Goal: Task Accomplishment & Management: Use online tool/utility

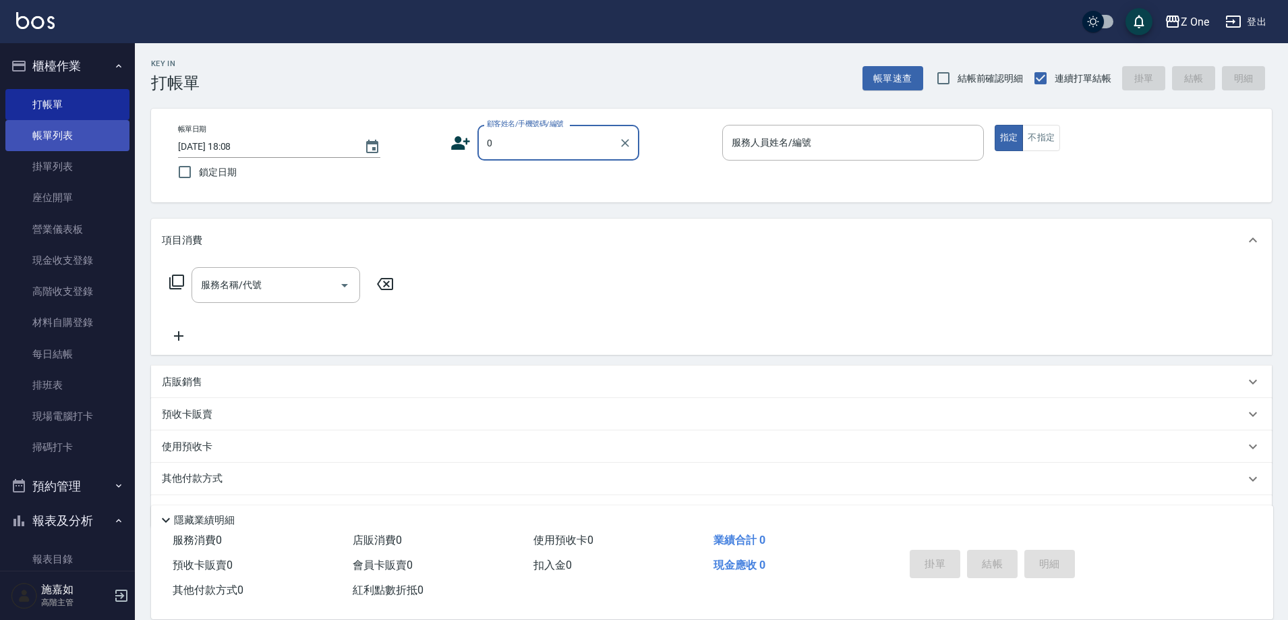
type input "新客人 姓名未設定/新客人 姓名未設定/0/0null/null"
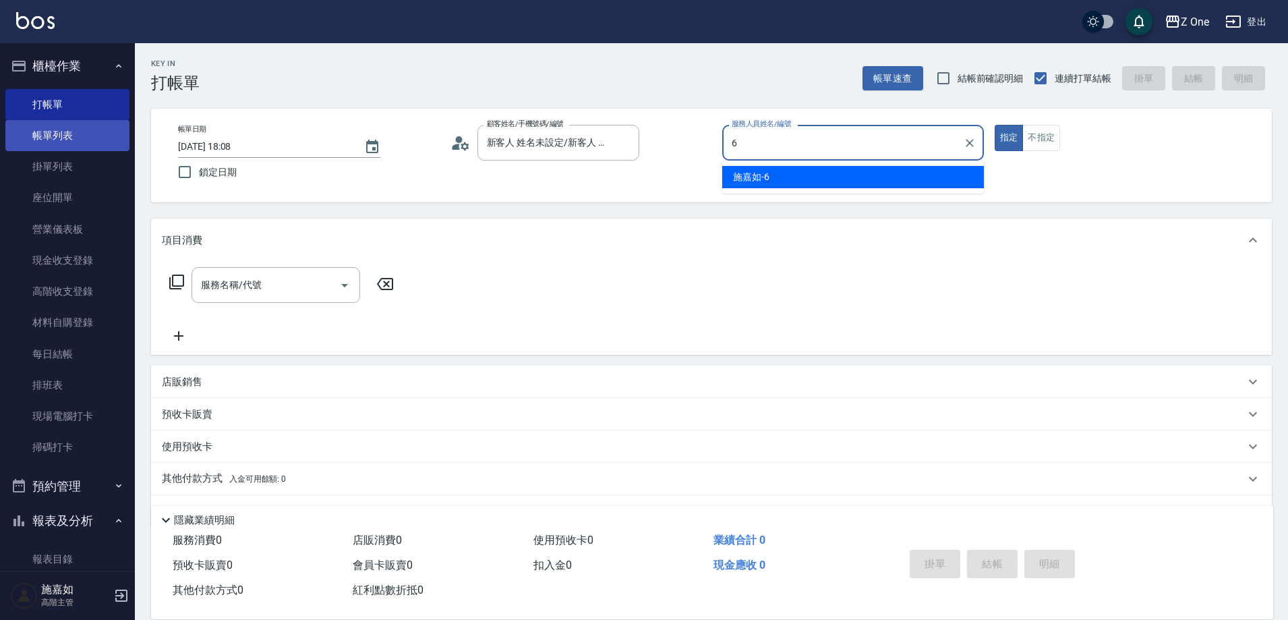
type input "[PERSON_NAME]-6"
type button "true"
type input "新客人 姓名未設定/0/null"
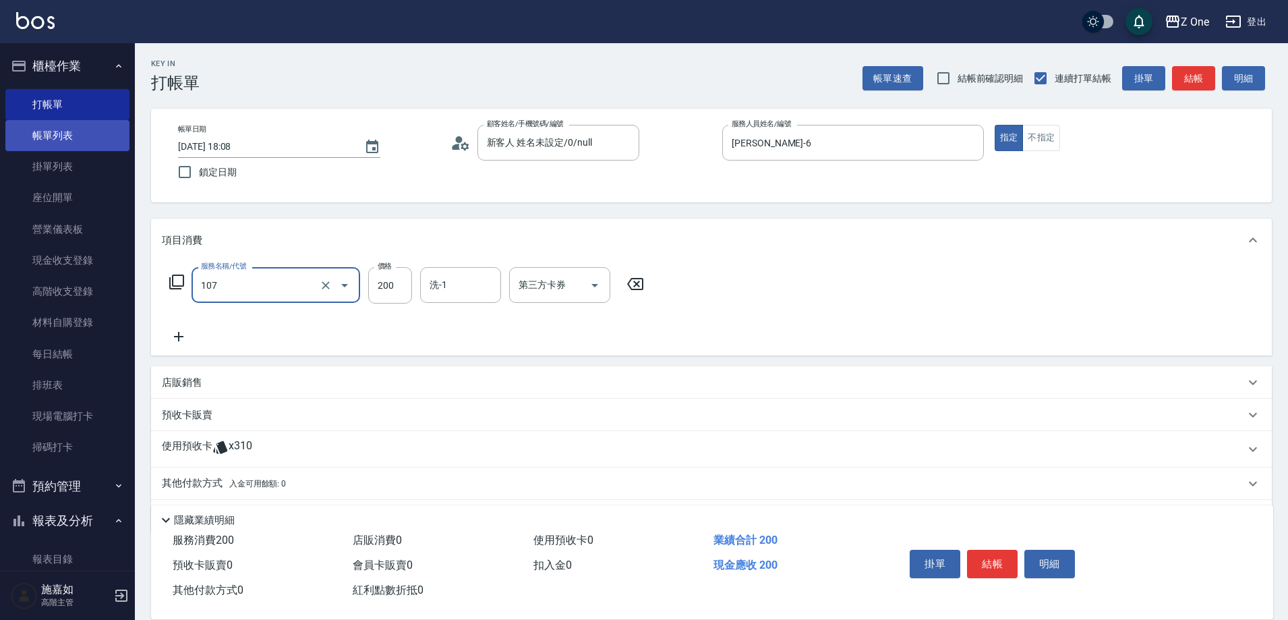
type input "洗髮$200(107)"
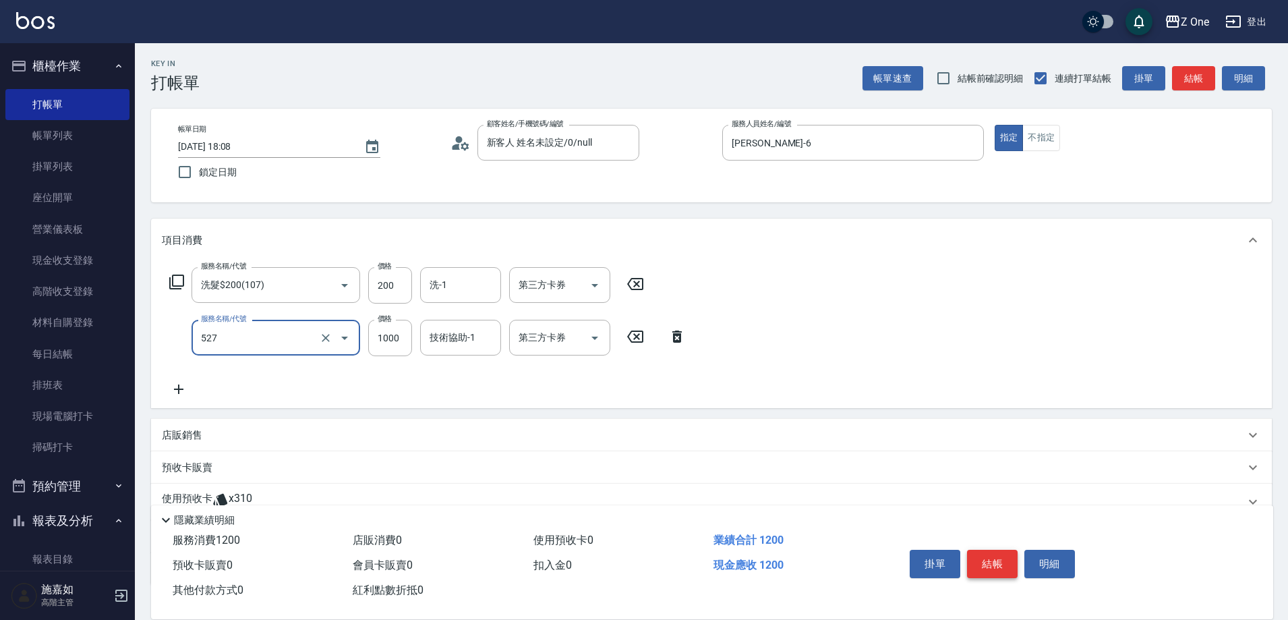
type input "蘇護$1000(527)"
click at [995, 561] on button "結帳" at bounding box center [992, 564] width 51 height 28
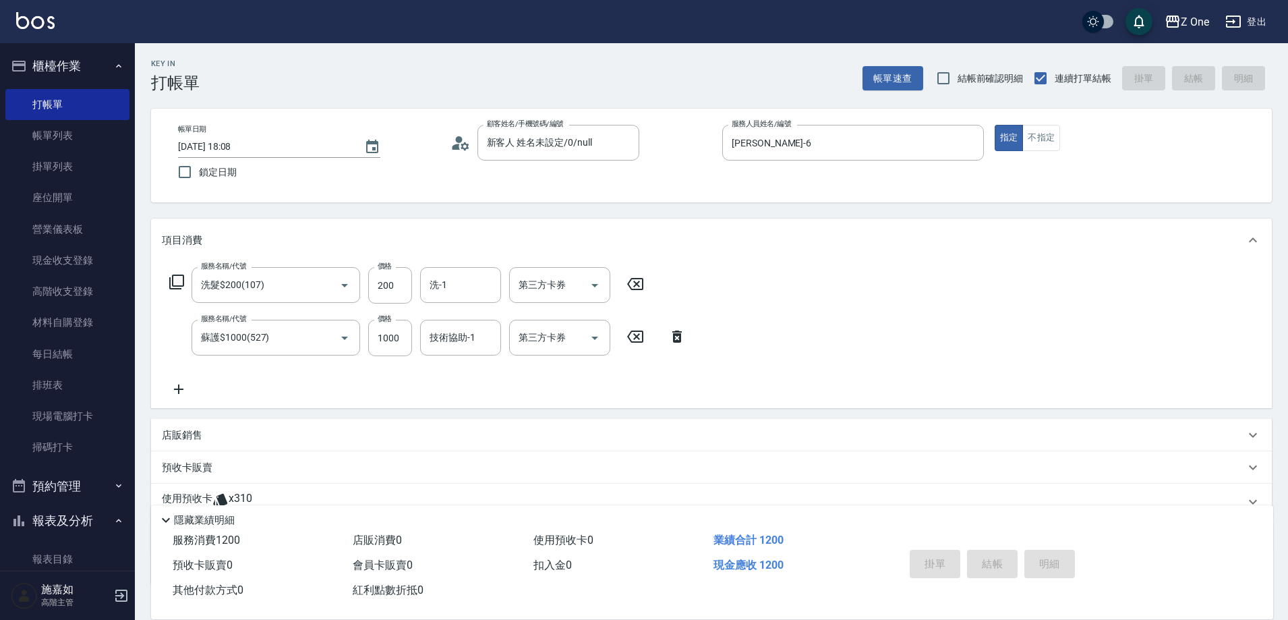
type input "[DATE] 18:52"
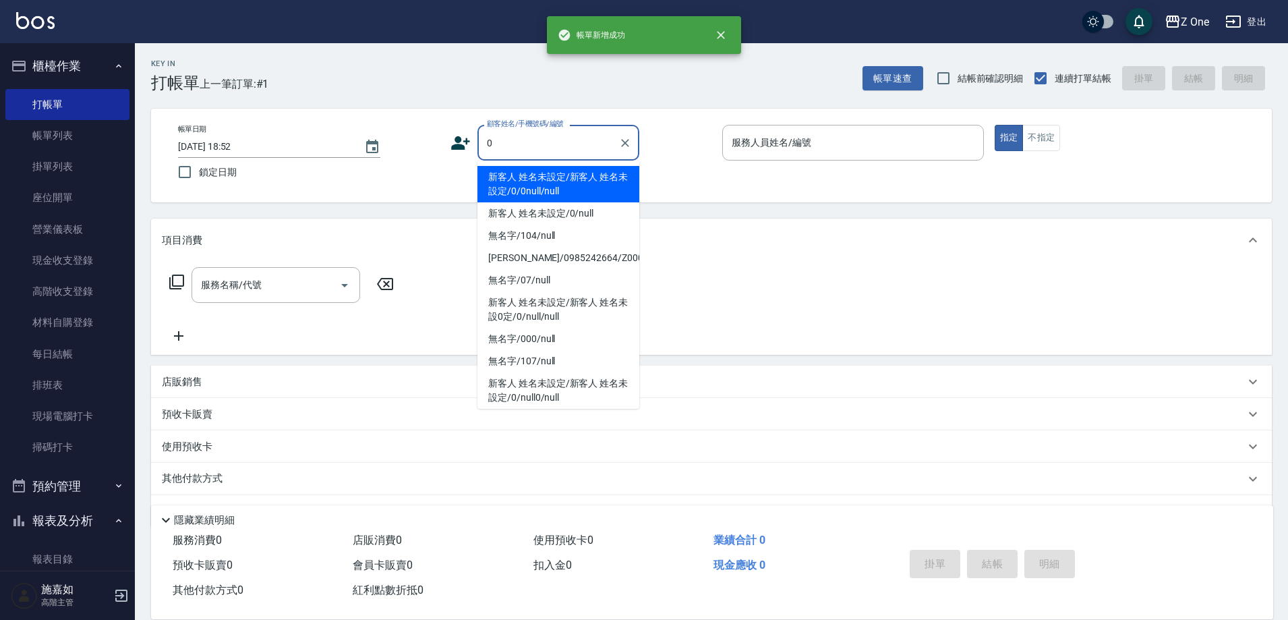
type input "新客人 姓名未設定/新客人 姓名未設定/0/0null/null"
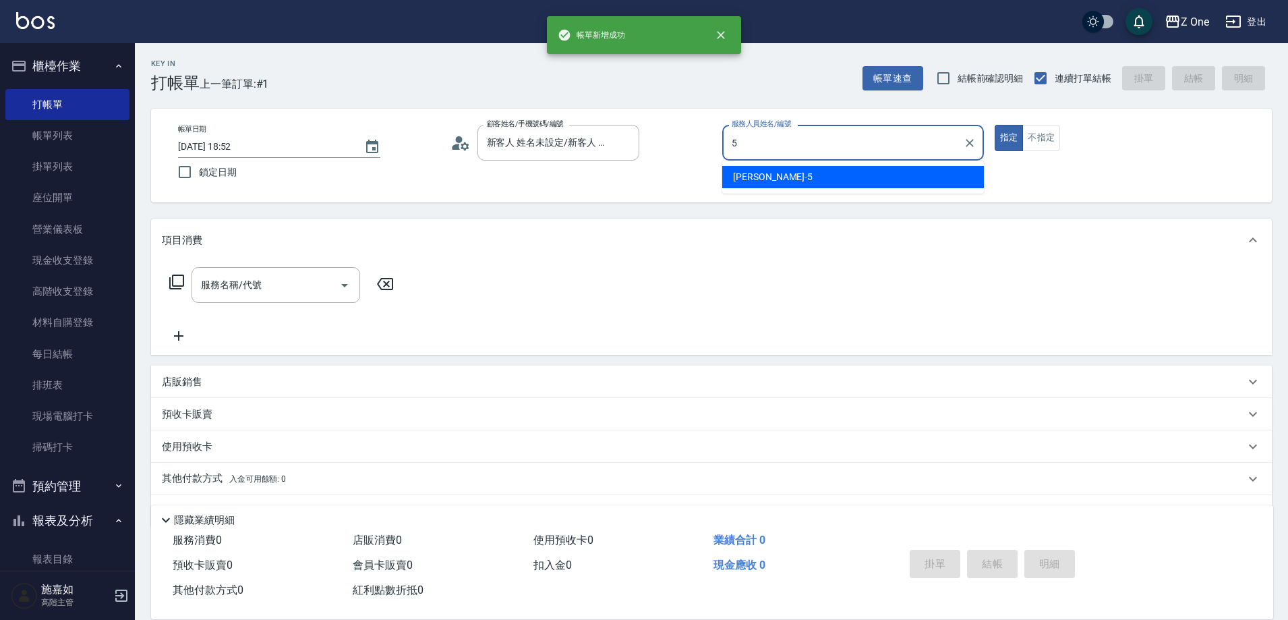
type input "[PERSON_NAME]-5"
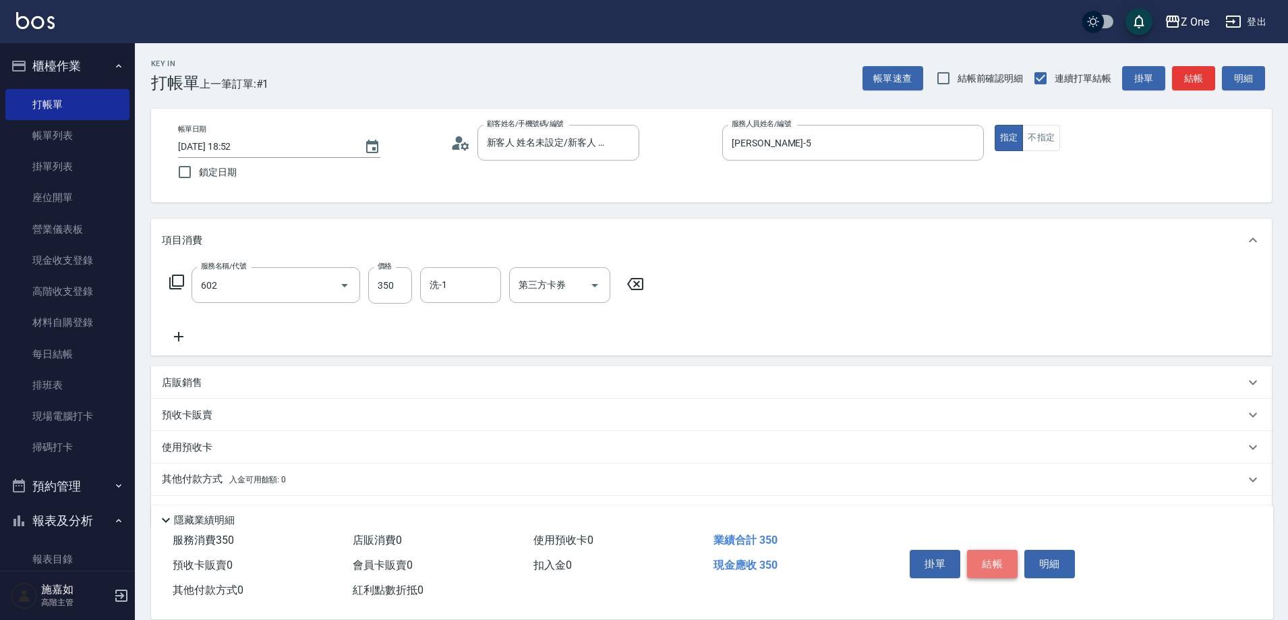
type input "Spa$300(602)"
click at [995, 561] on button "結帳" at bounding box center [992, 564] width 51 height 28
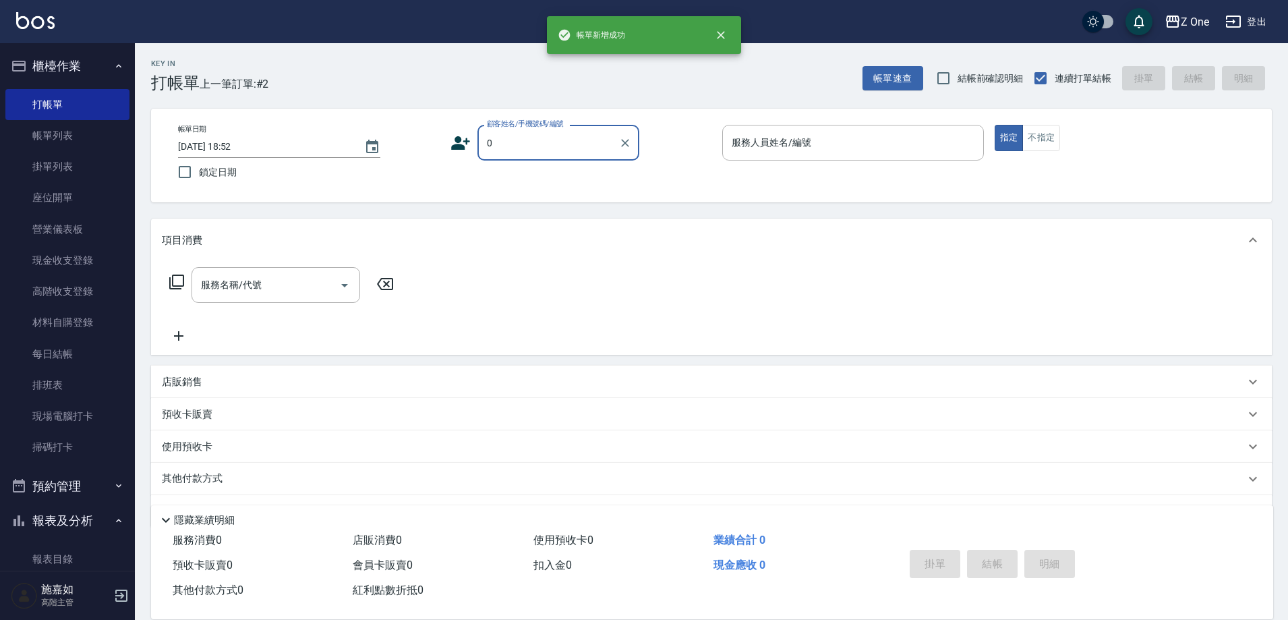
type input "新客人 姓名未設定/新客人 姓名未設定/0/0null/null"
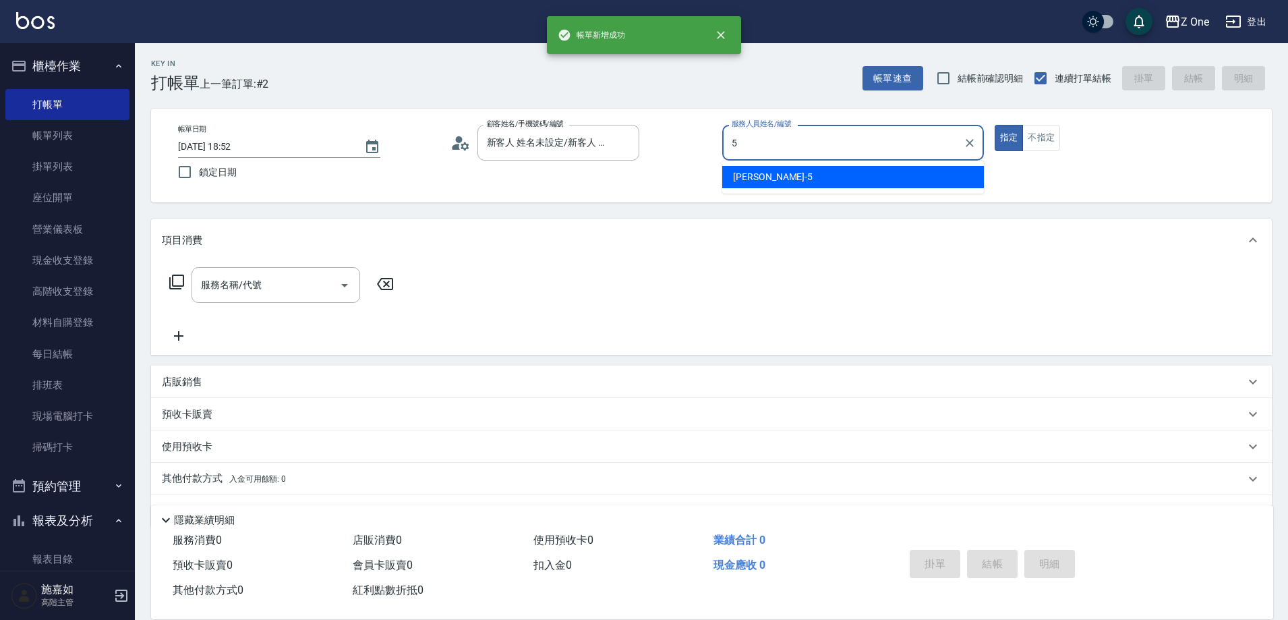
type input "[PERSON_NAME]-5"
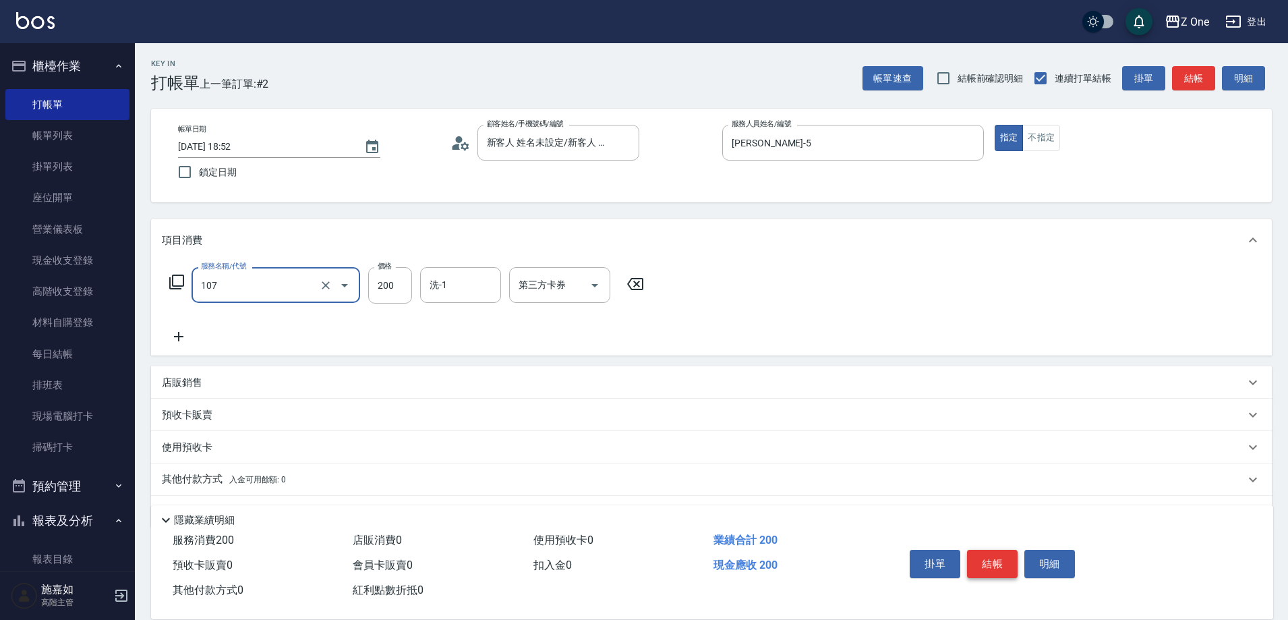
type input "洗髮$200(107)"
click at [1006, 556] on button "結帳" at bounding box center [992, 564] width 51 height 28
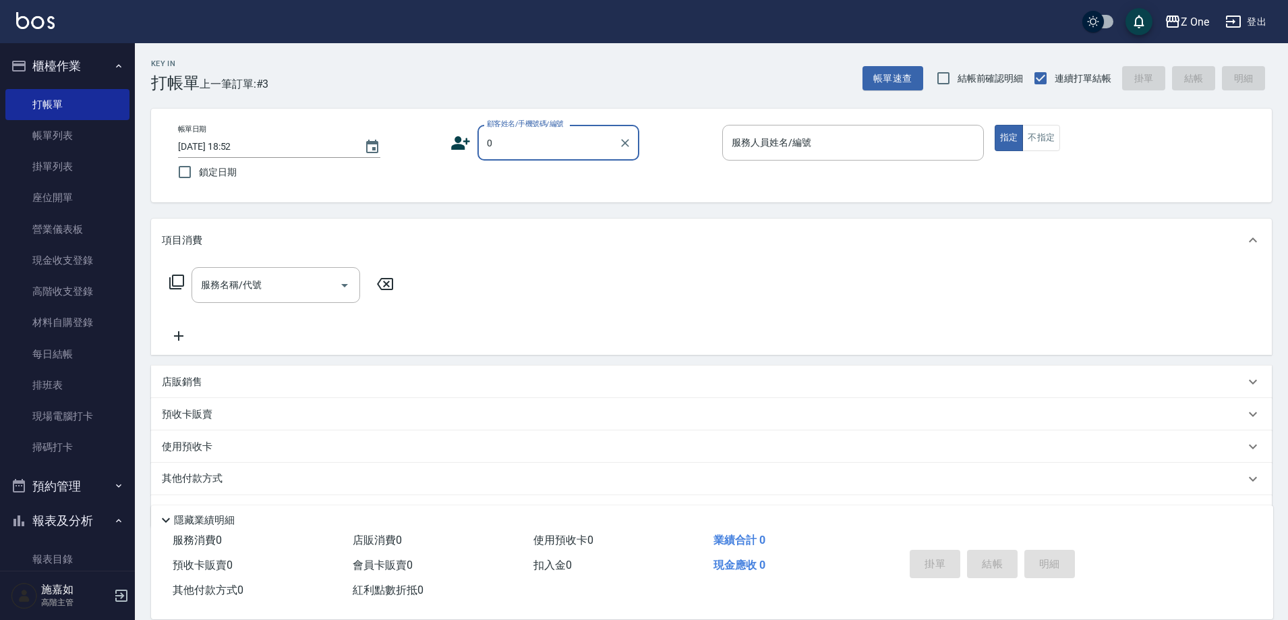
type input "新客人 姓名未設定/新客人 姓名未設定/0/0null/null"
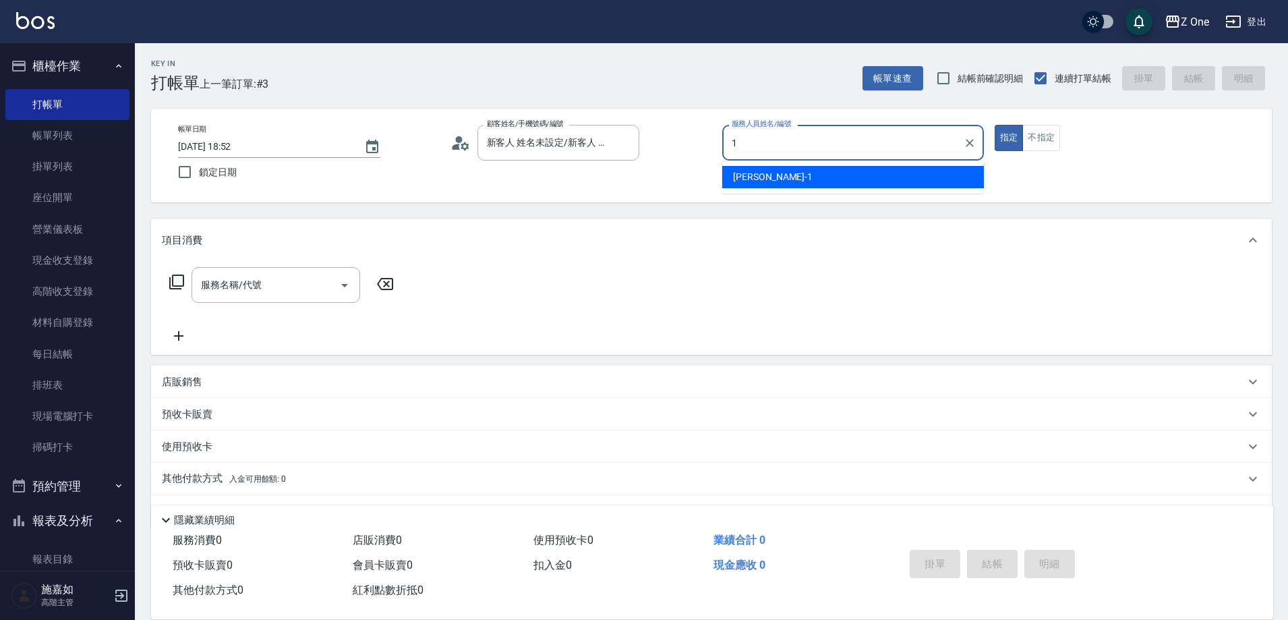
type input "[PERSON_NAME]-1"
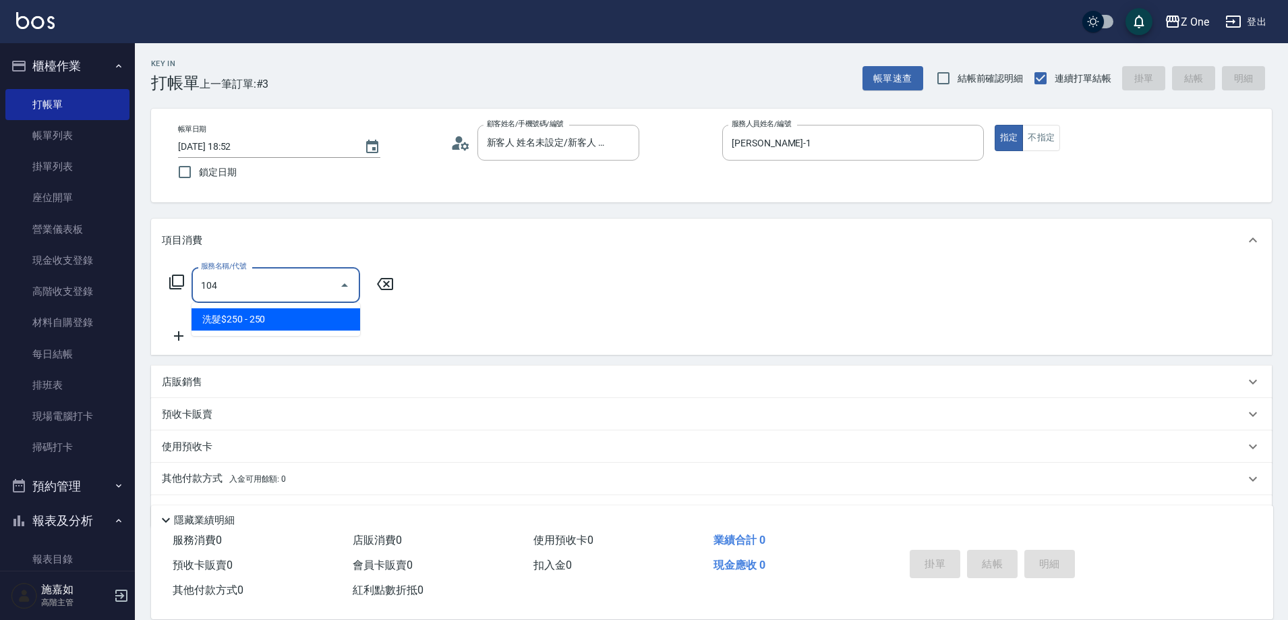
type input "洗髮$250(104)"
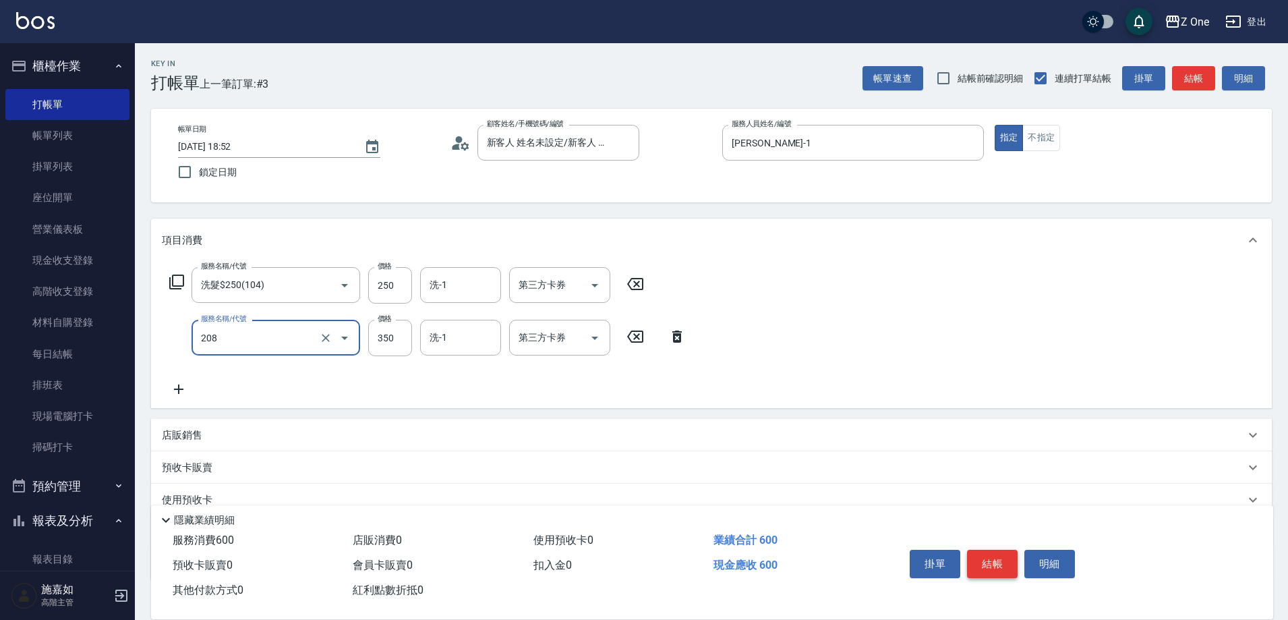
type input "剪髮$350(208)"
click at [1006, 556] on button "結帳" at bounding box center [992, 564] width 51 height 28
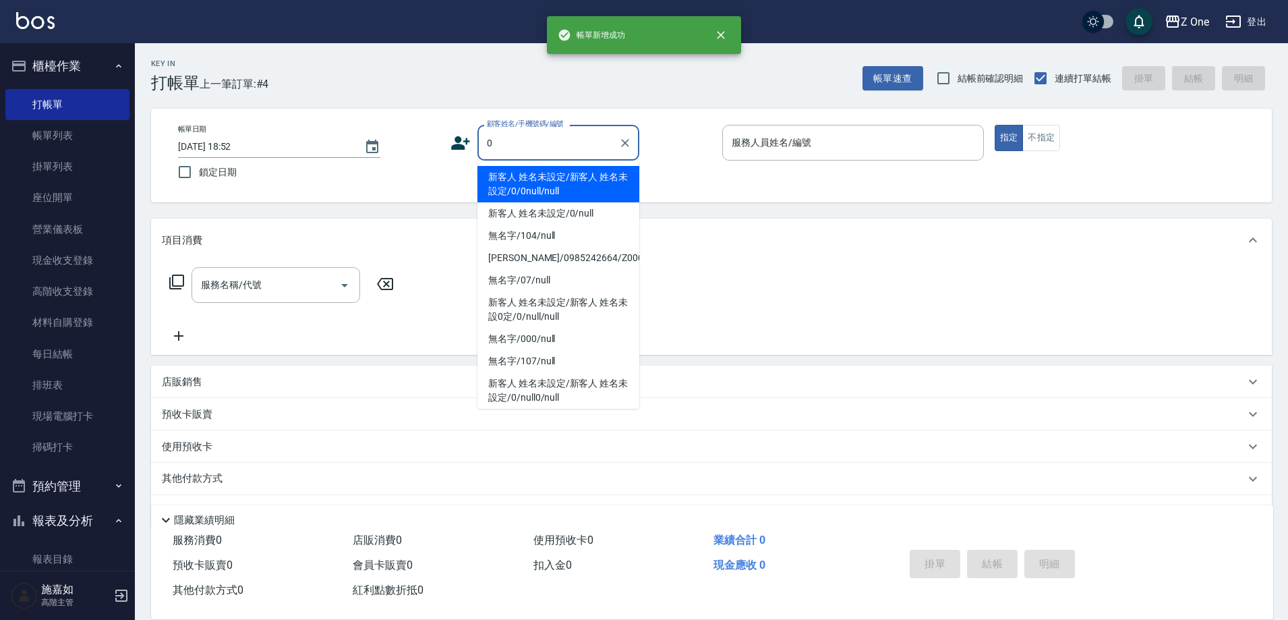
type input "新客人 姓名未設定/新客人 姓名未設定/0/0null/null"
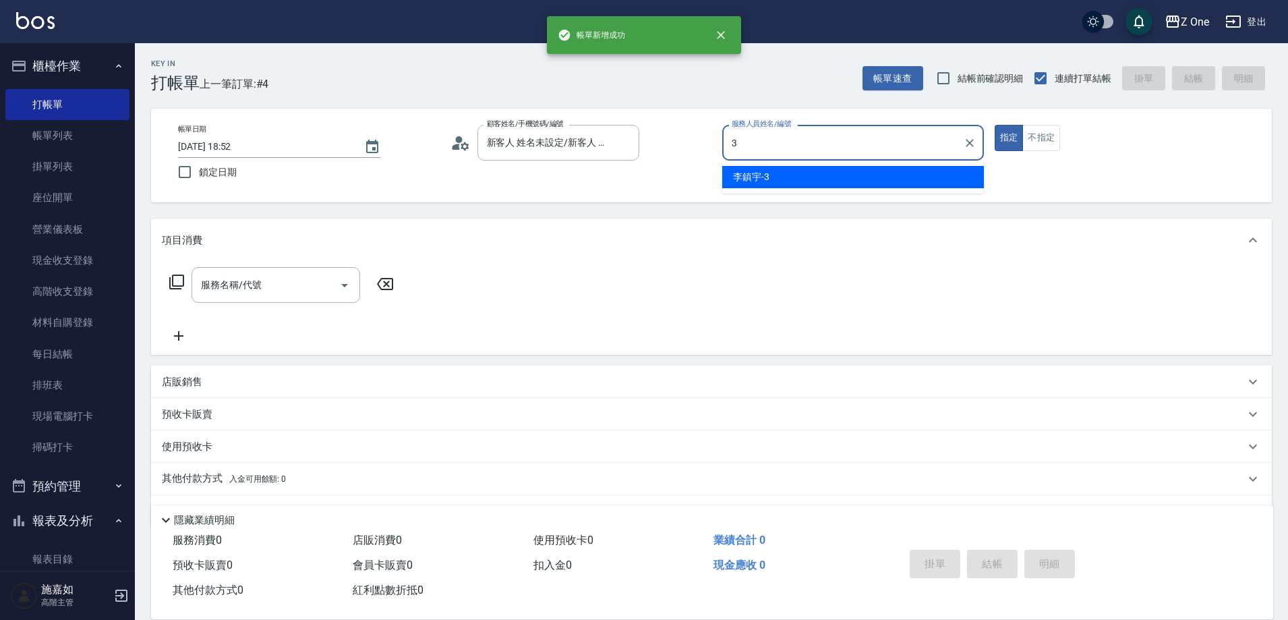
type input "[PERSON_NAME]-3"
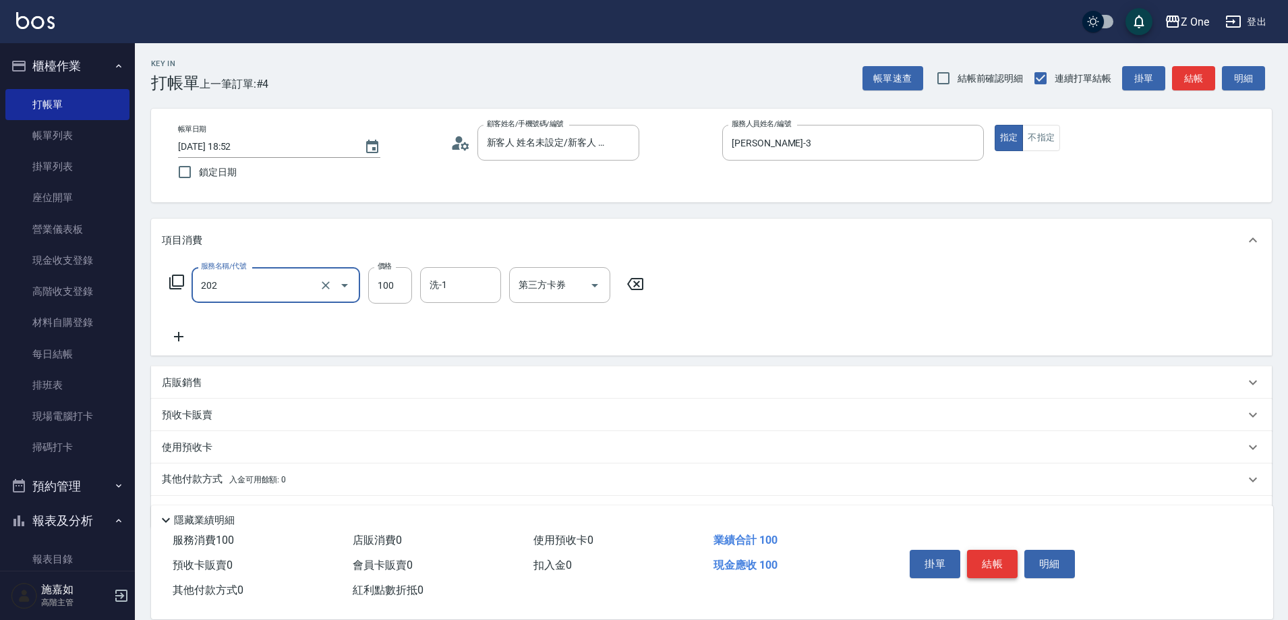
type input "剪髮$100(202)"
click at [1006, 556] on button "結帳" at bounding box center [992, 564] width 51 height 28
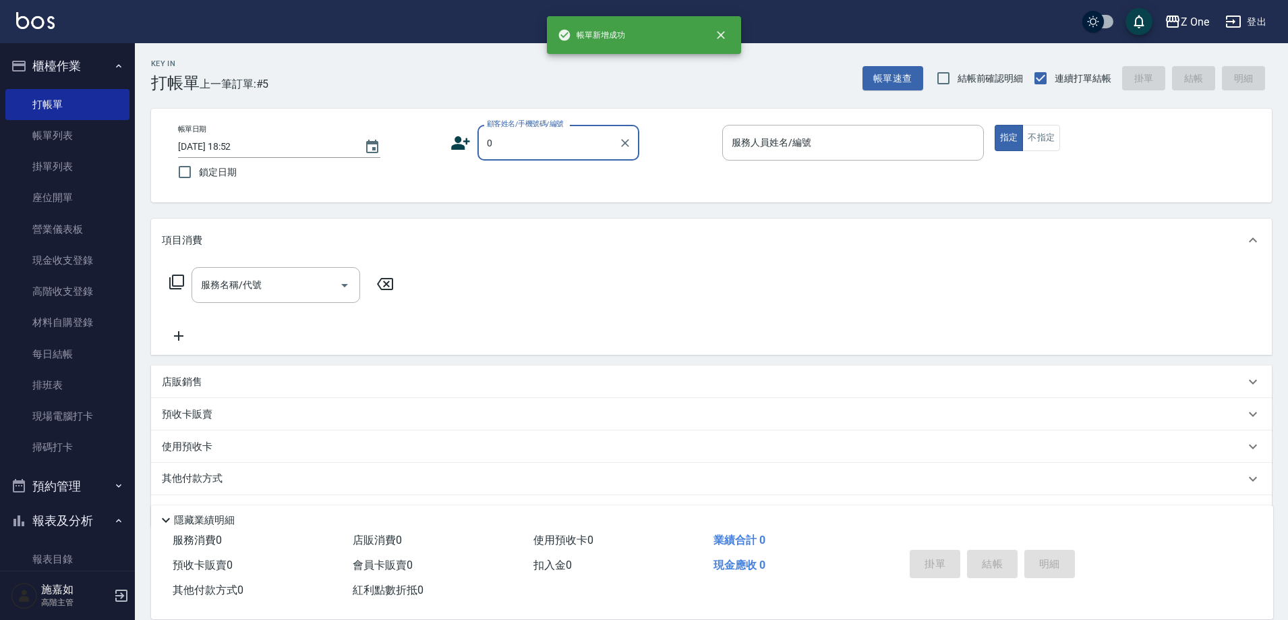
type input "新客人 姓名未設定/新客人 姓名未設定/0/0null/null"
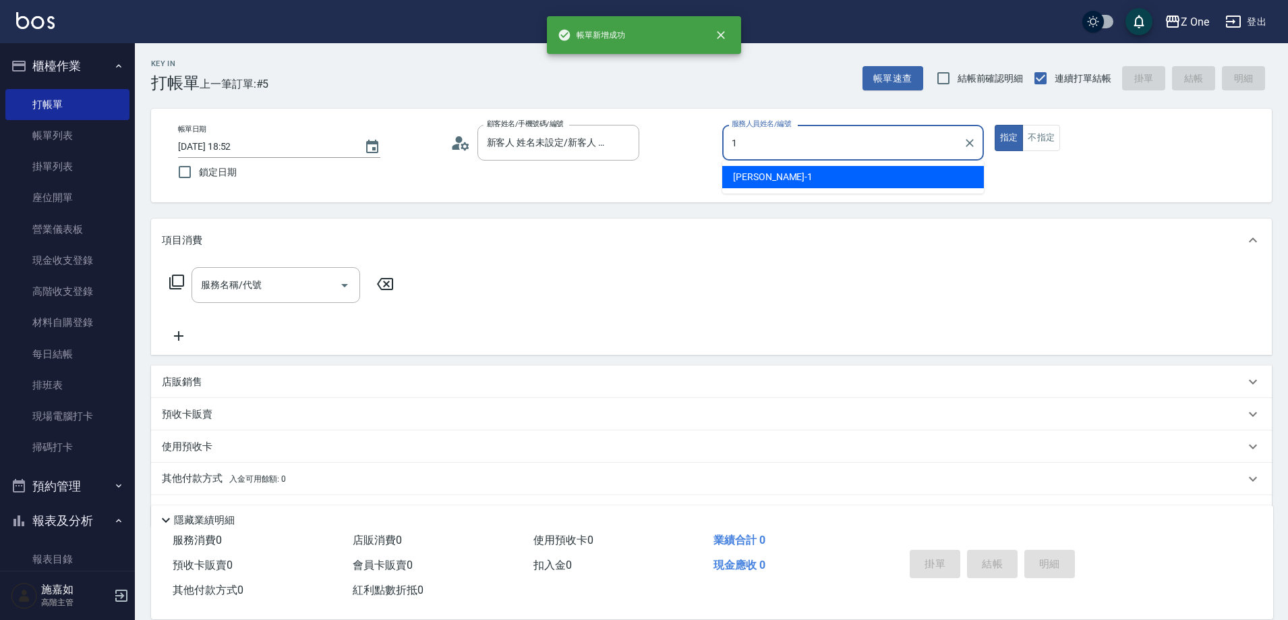
type input "[PERSON_NAME]-1"
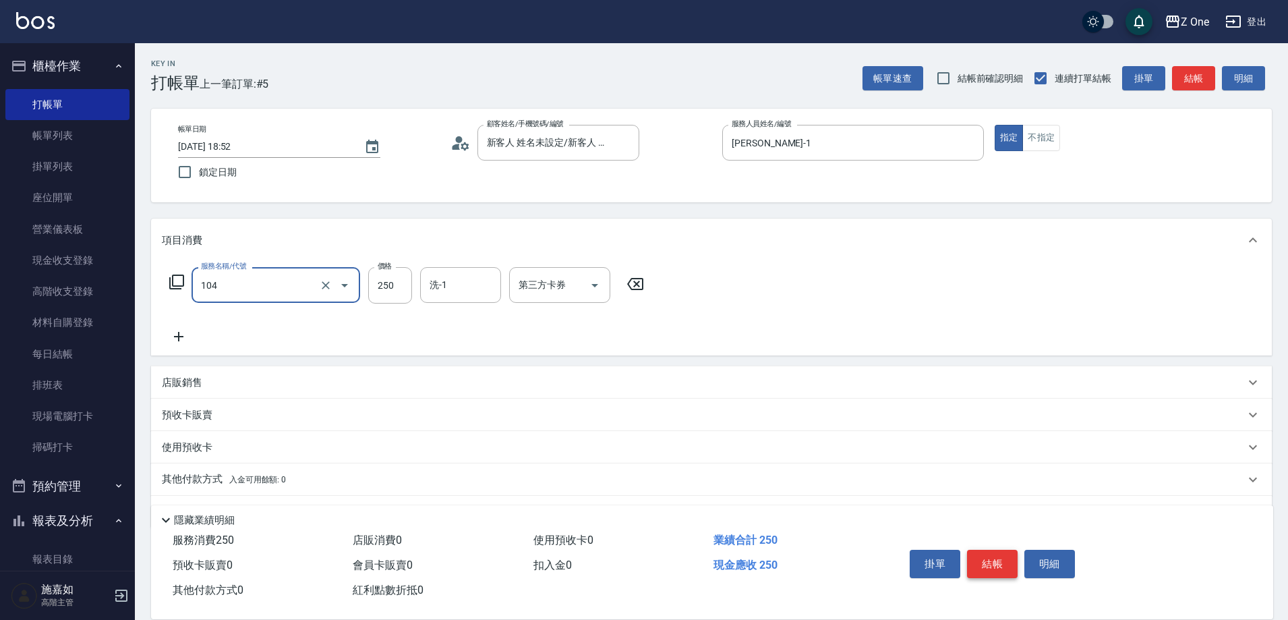
type input "洗髮$250(104)"
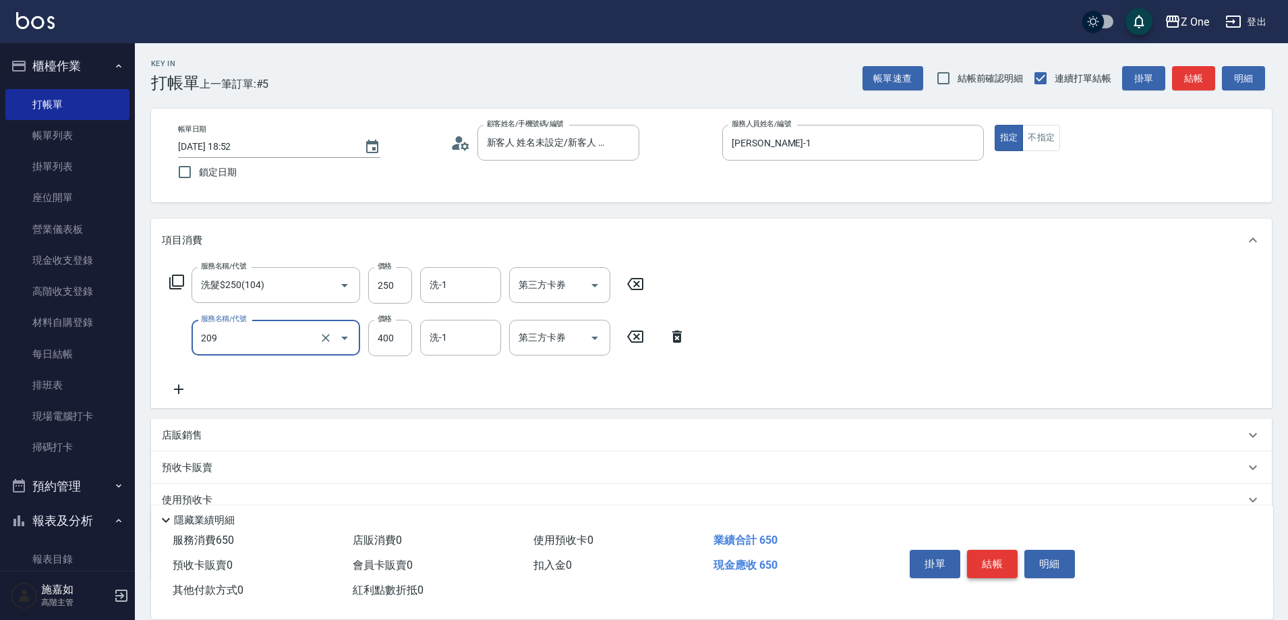
type input "剪髮$400(209)"
type input "500"
click at [1002, 556] on button "結帳" at bounding box center [992, 564] width 51 height 28
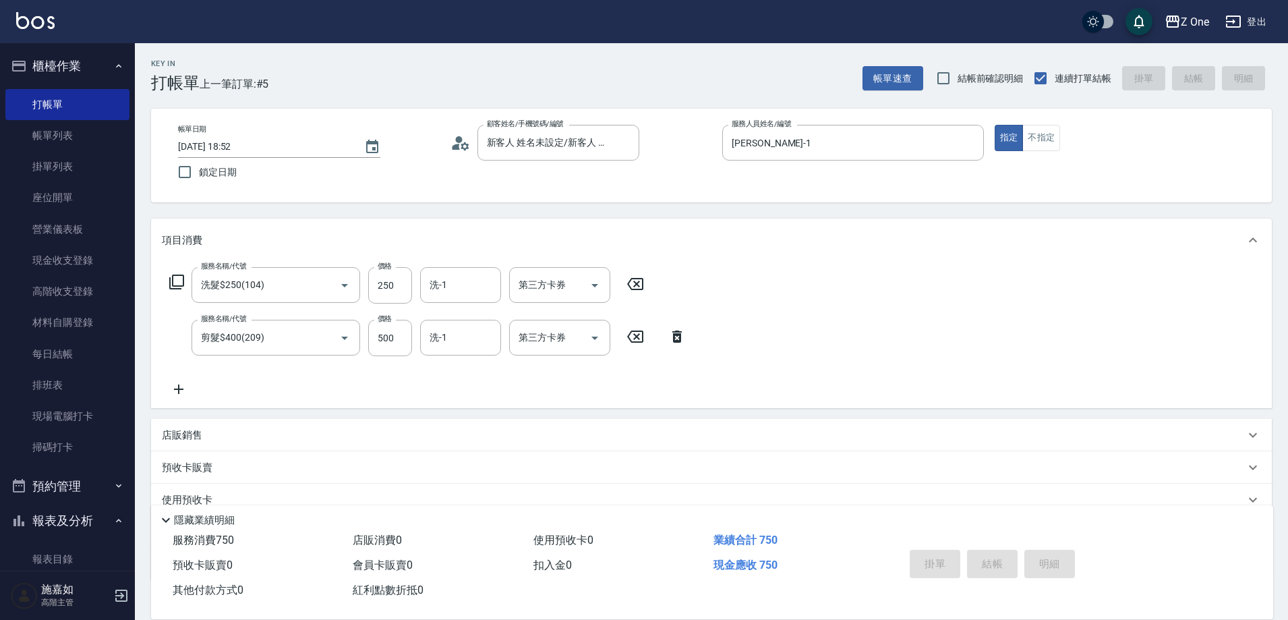
type input "[DATE] 18:53"
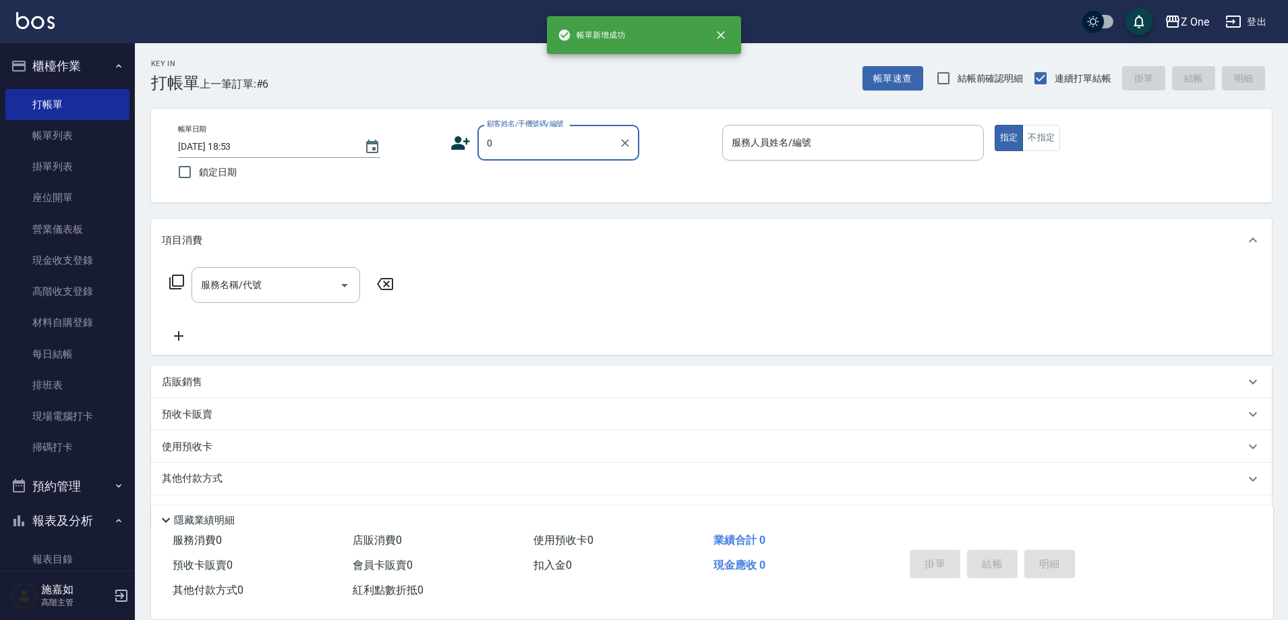
type input "新客人 姓名未設定/新客人 姓名未設定/0/0null/null"
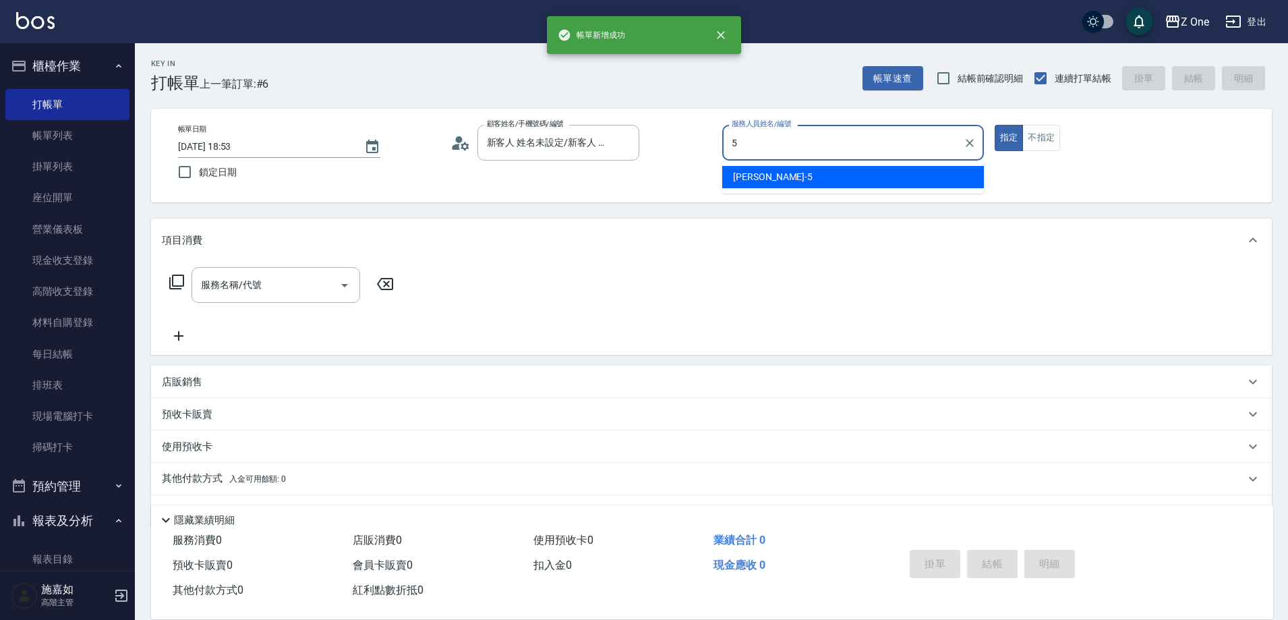
type input "[PERSON_NAME]-5"
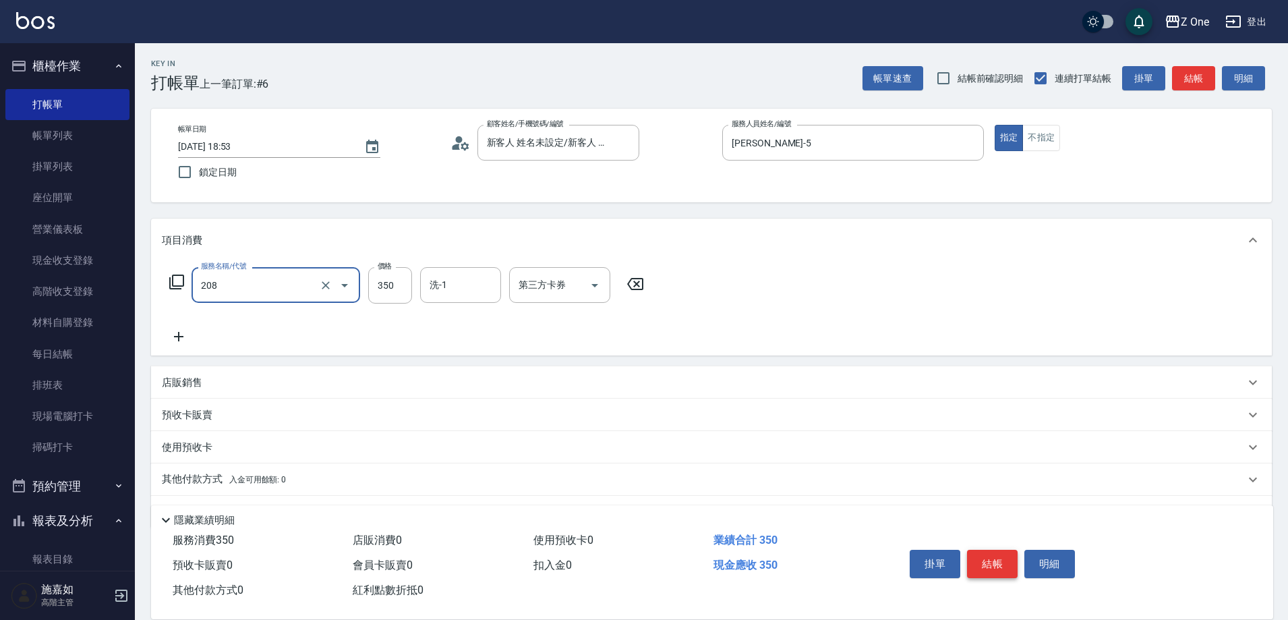
type input "剪髮$350(208)"
click at [1002, 556] on button "結帳" at bounding box center [992, 564] width 51 height 28
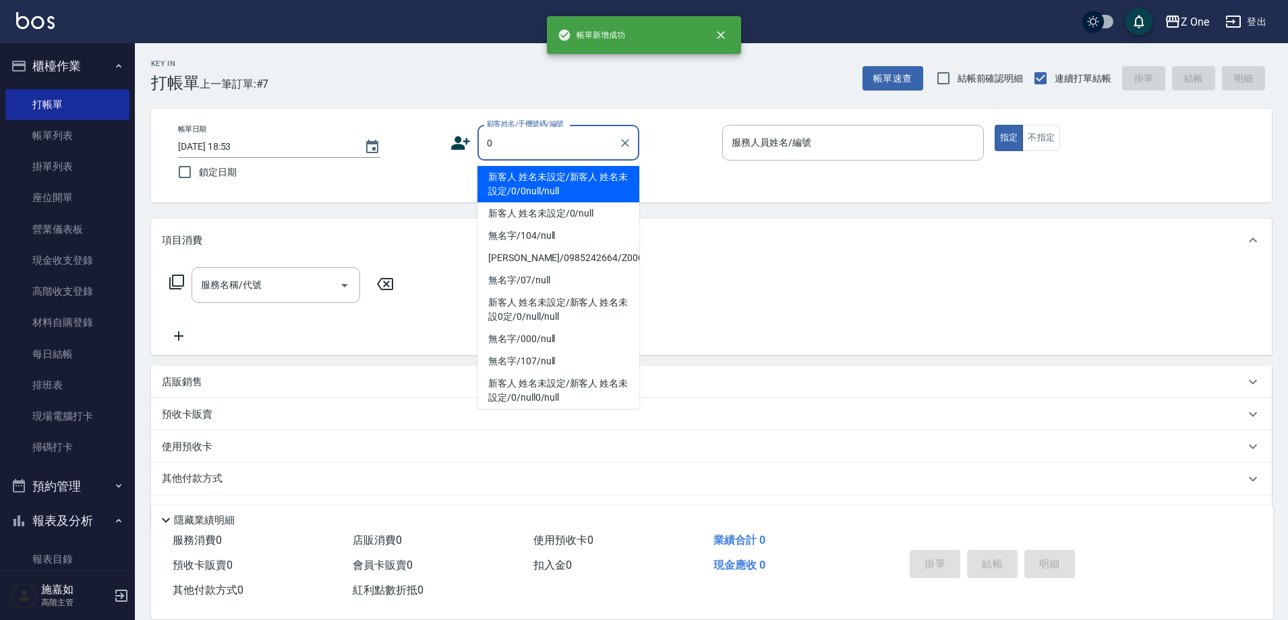
type input "新客人 姓名未設定/新客人 姓名未設定/0/0null/null"
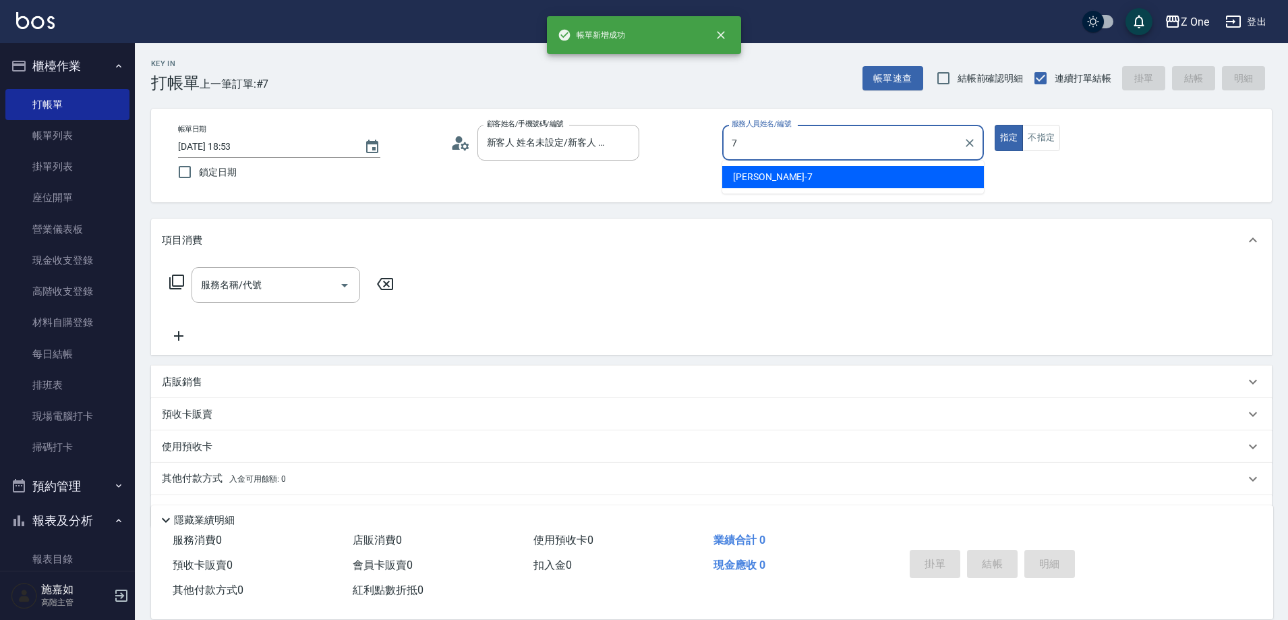
type input "[PERSON_NAME]-7"
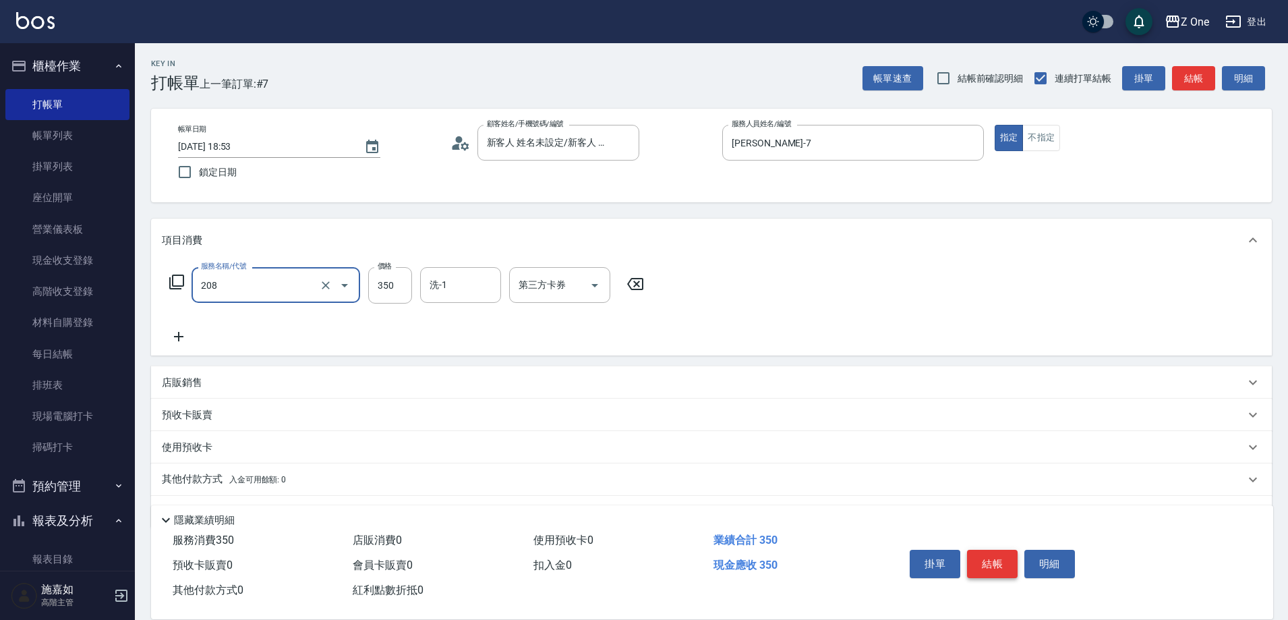
type input "剪髮$350(208)"
click at [1002, 556] on button "結帳" at bounding box center [992, 564] width 51 height 28
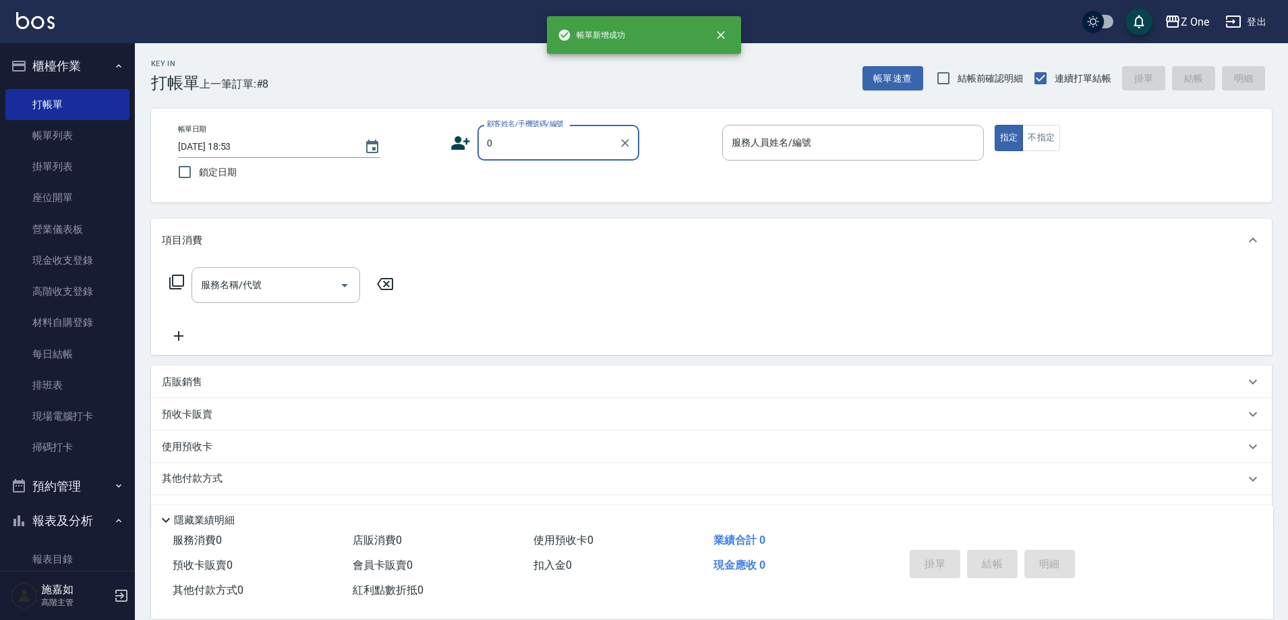
type input "新客人 姓名未設定/新客人 姓名未設定/0/0null/null"
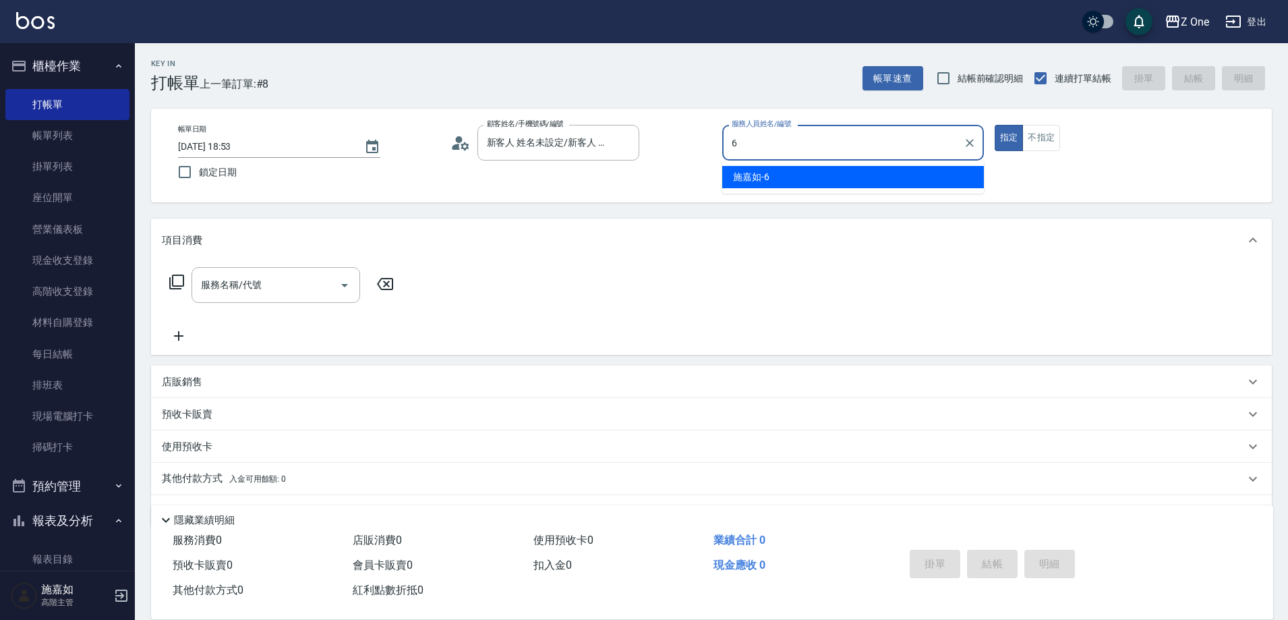
type input "[PERSON_NAME]-6"
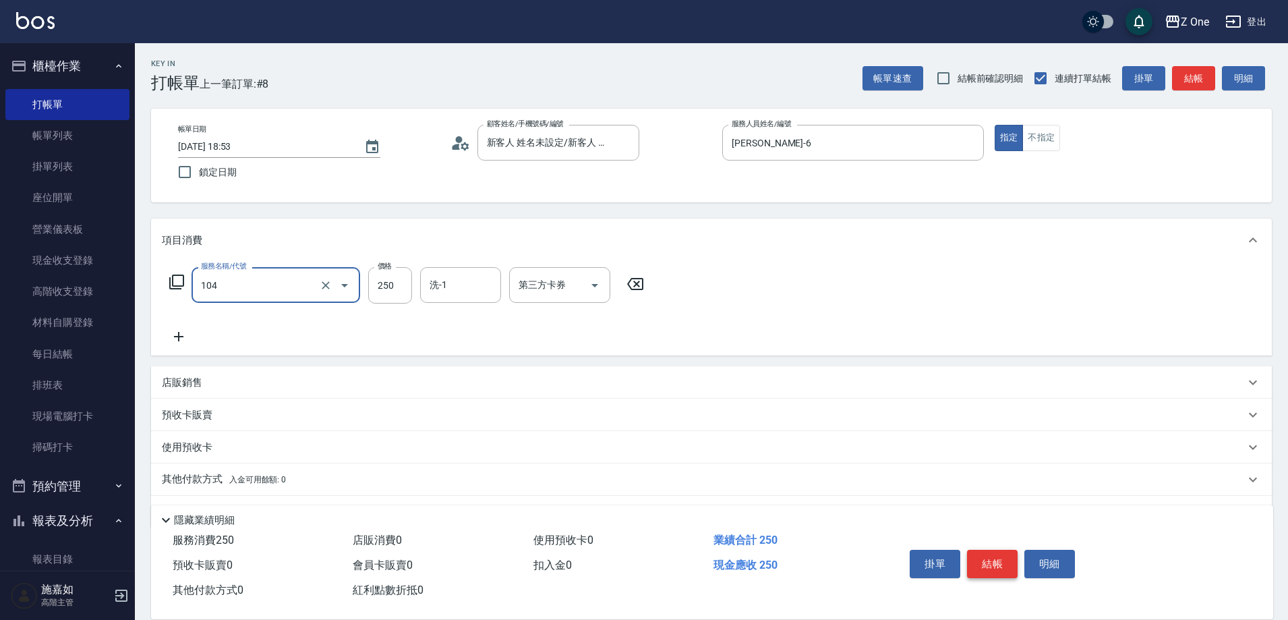
type input "洗髮$250(104)"
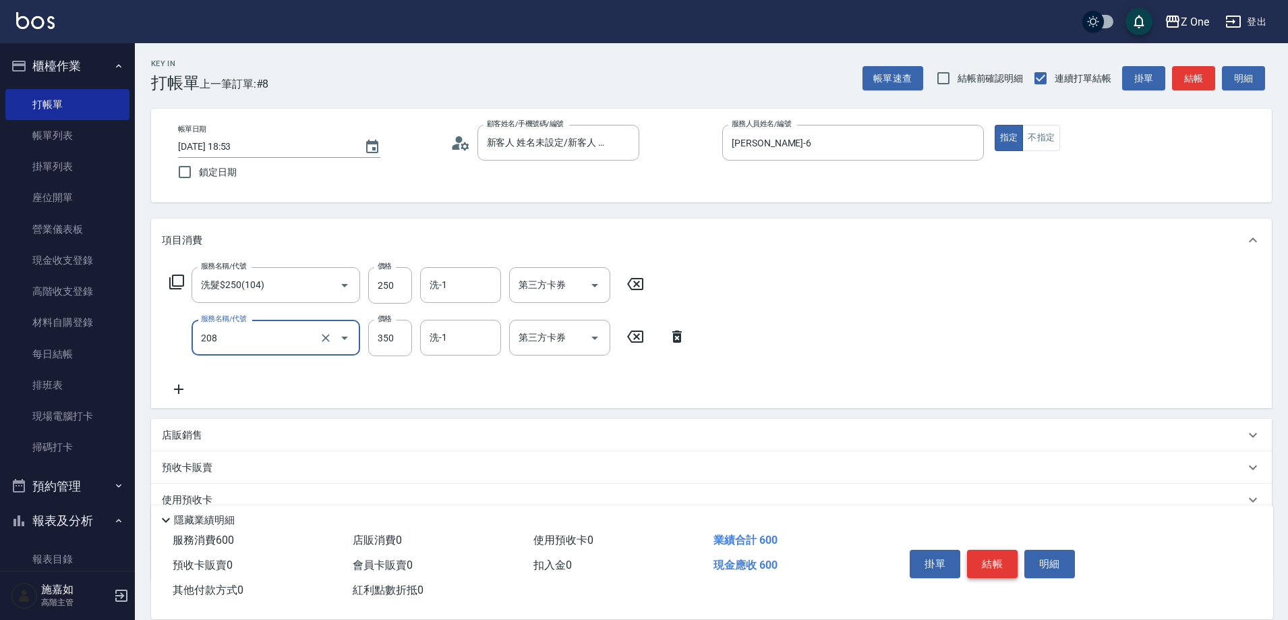
type input "剪髮$350(208)"
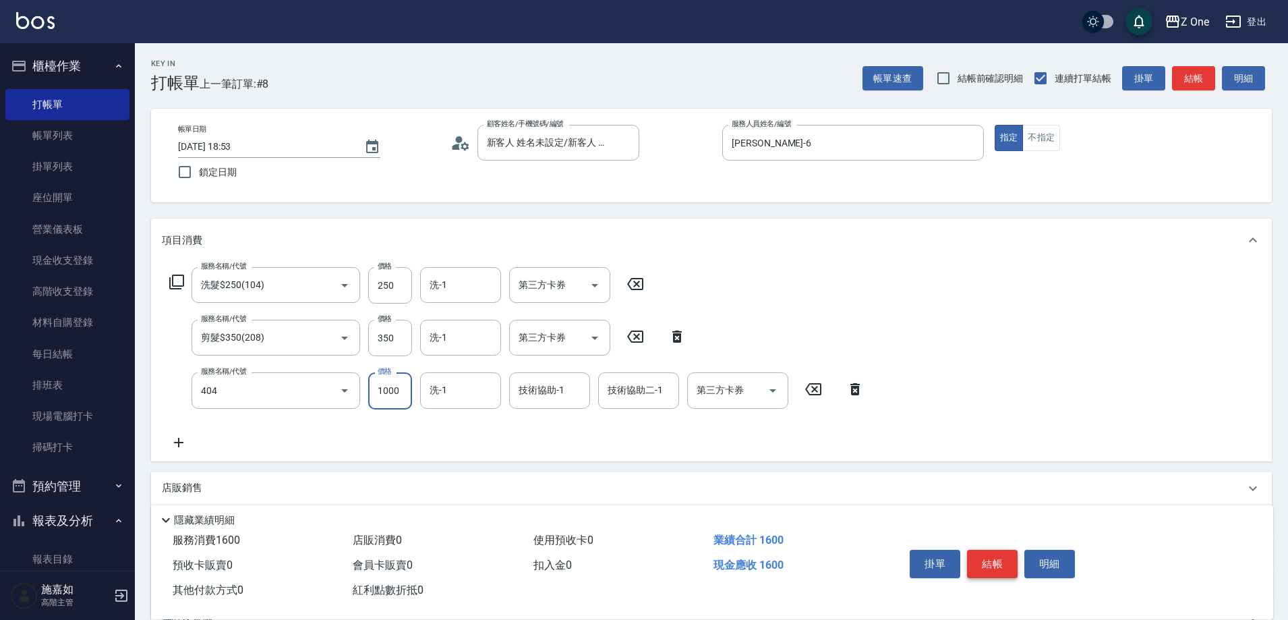
type input "染髮$1000(404)"
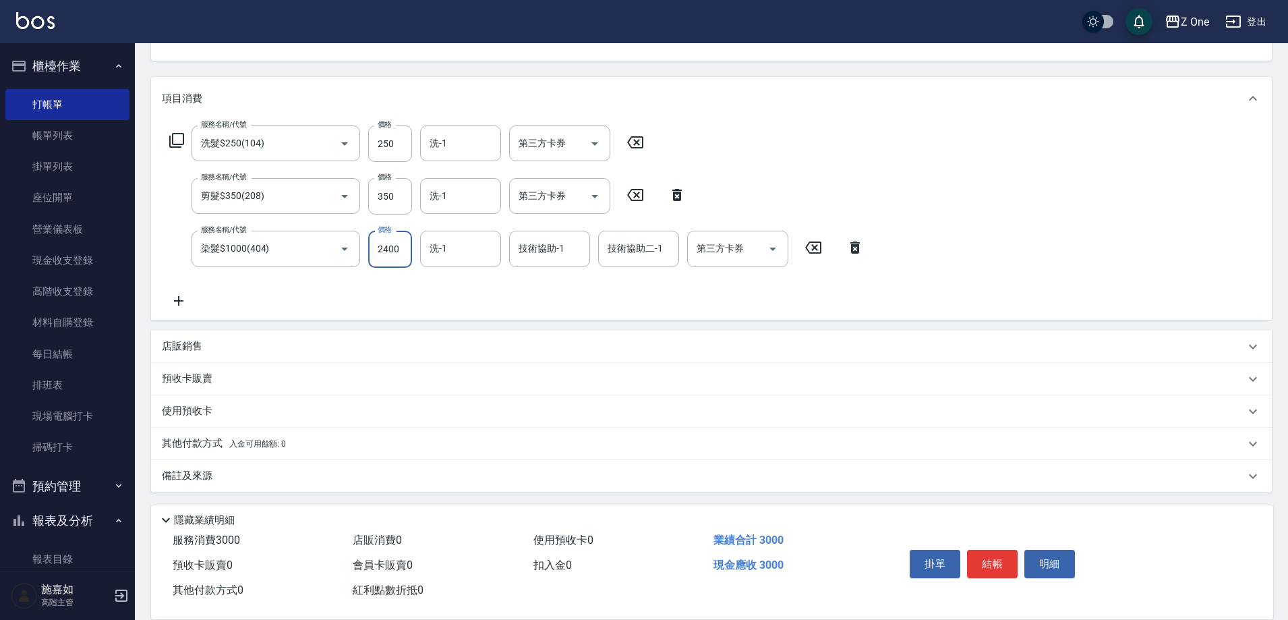
scroll to position [144, 0]
type input "2400"
click at [200, 437] on p "其他付款方式 入金可用餘額: 0" at bounding box center [224, 441] width 124 height 15
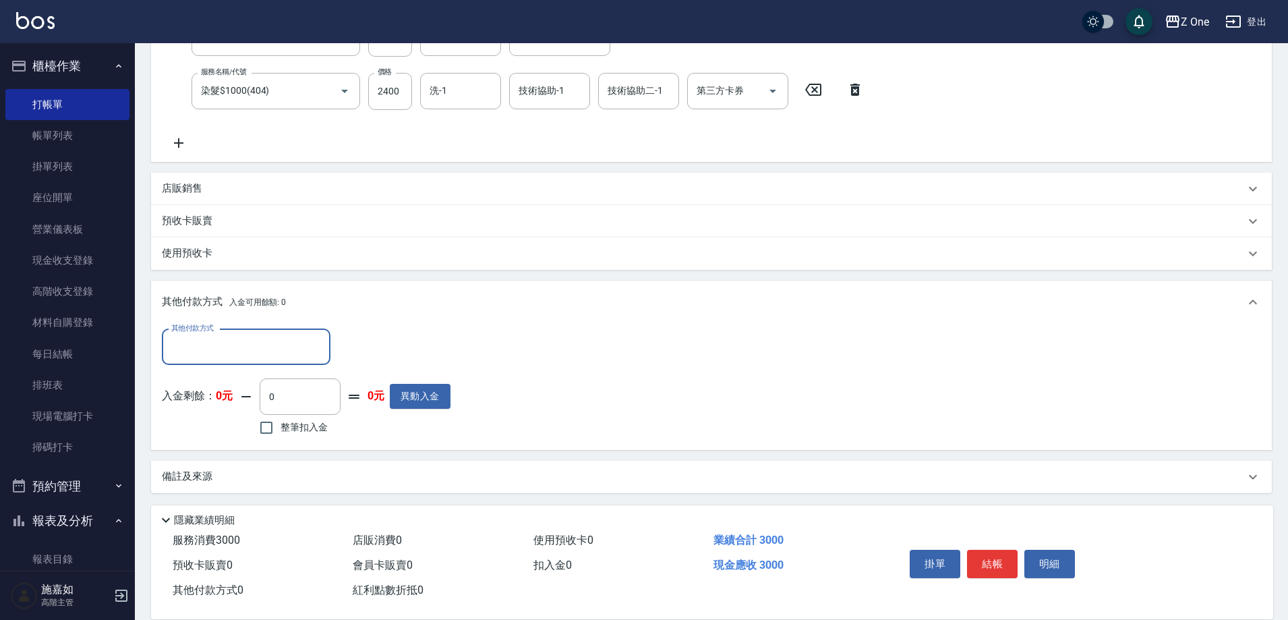
scroll to position [302, 0]
click at [202, 354] on input "其他付款方式" at bounding box center [246, 344] width 156 height 24
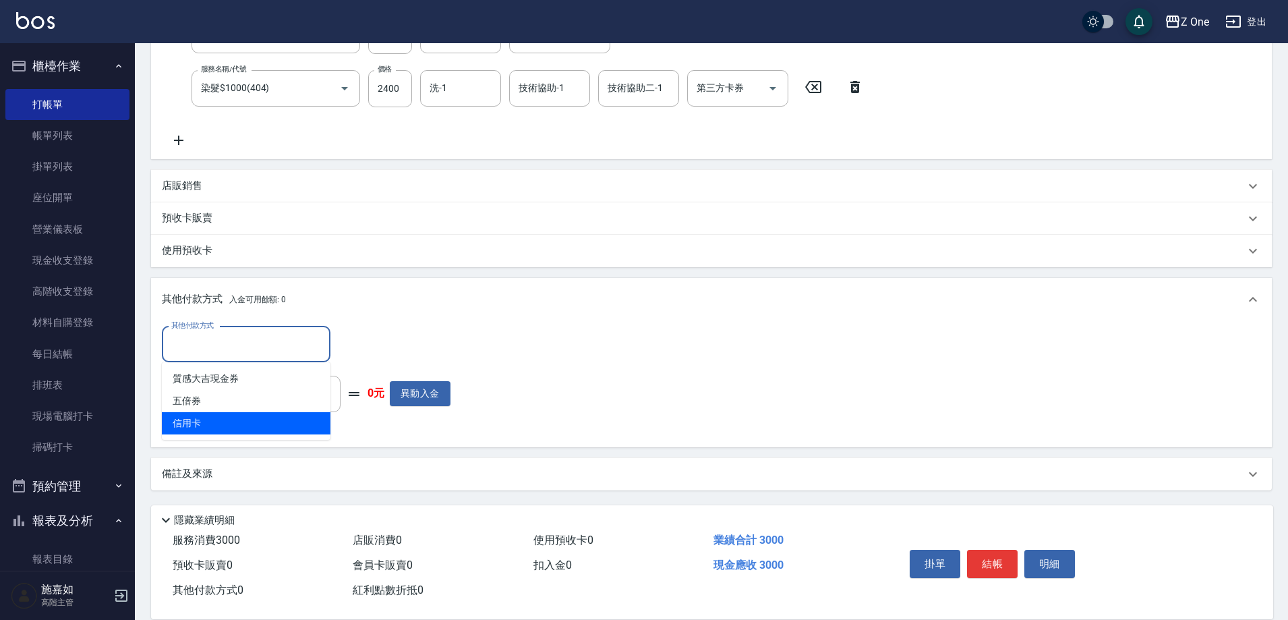
click at [194, 428] on span "信用卡" at bounding box center [246, 423] width 169 height 22
type input "信用卡"
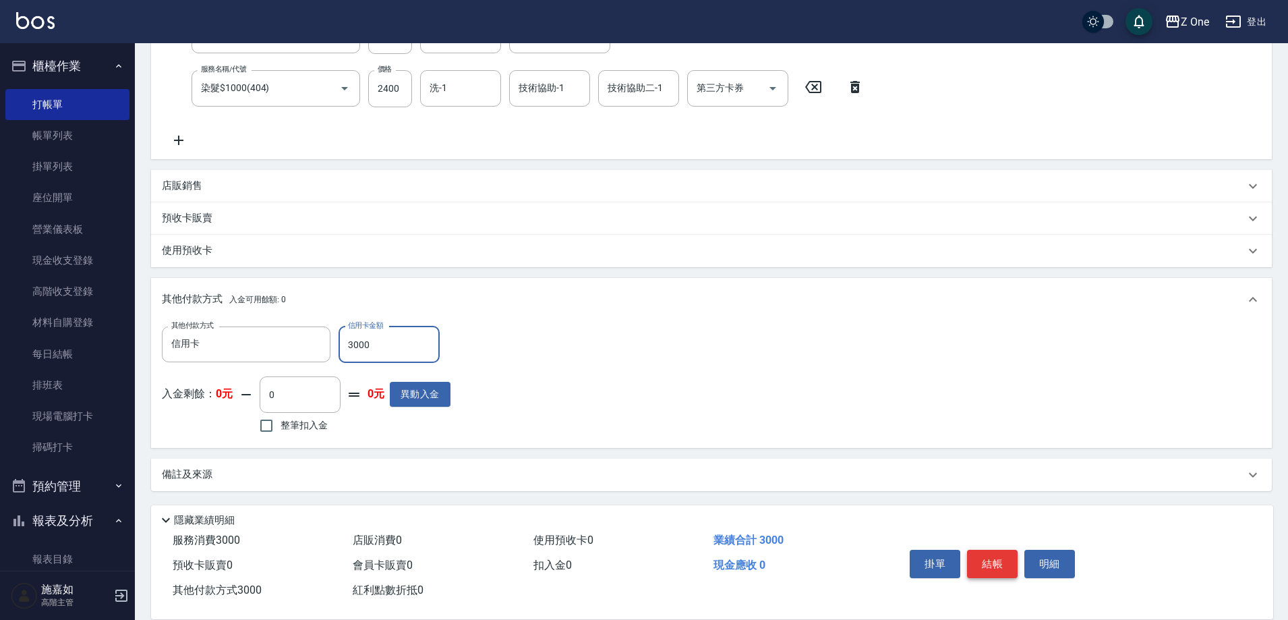
type input "3000"
click at [1000, 556] on button "結帳" at bounding box center [992, 564] width 51 height 28
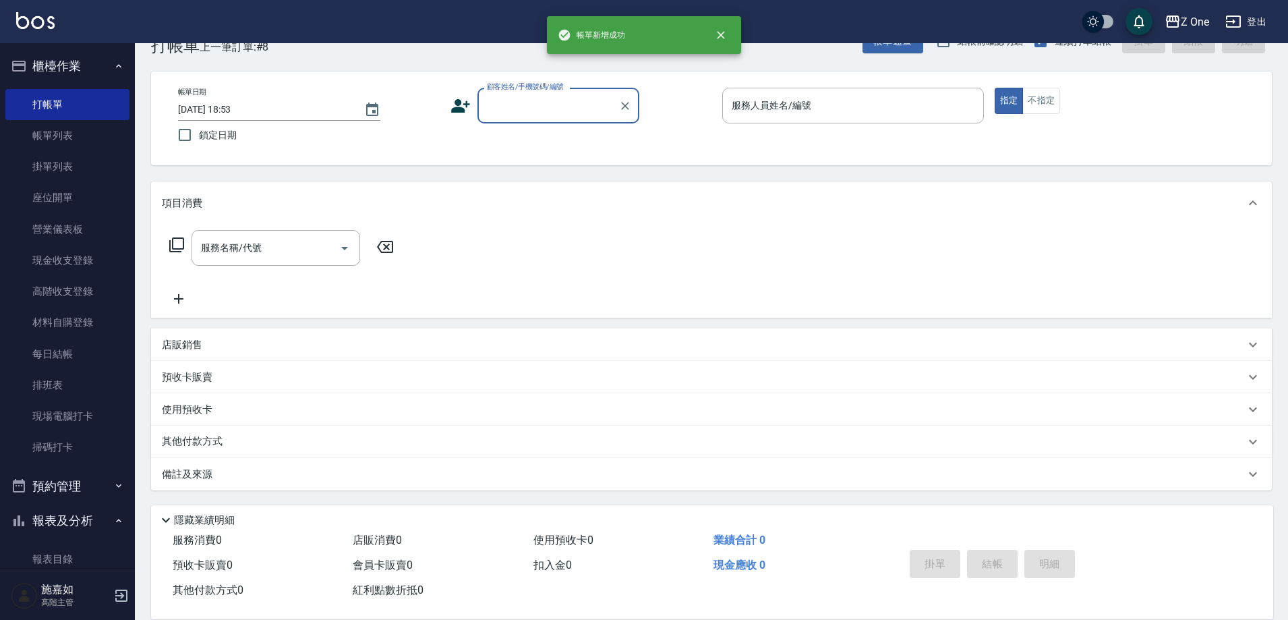
scroll to position [0, 0]
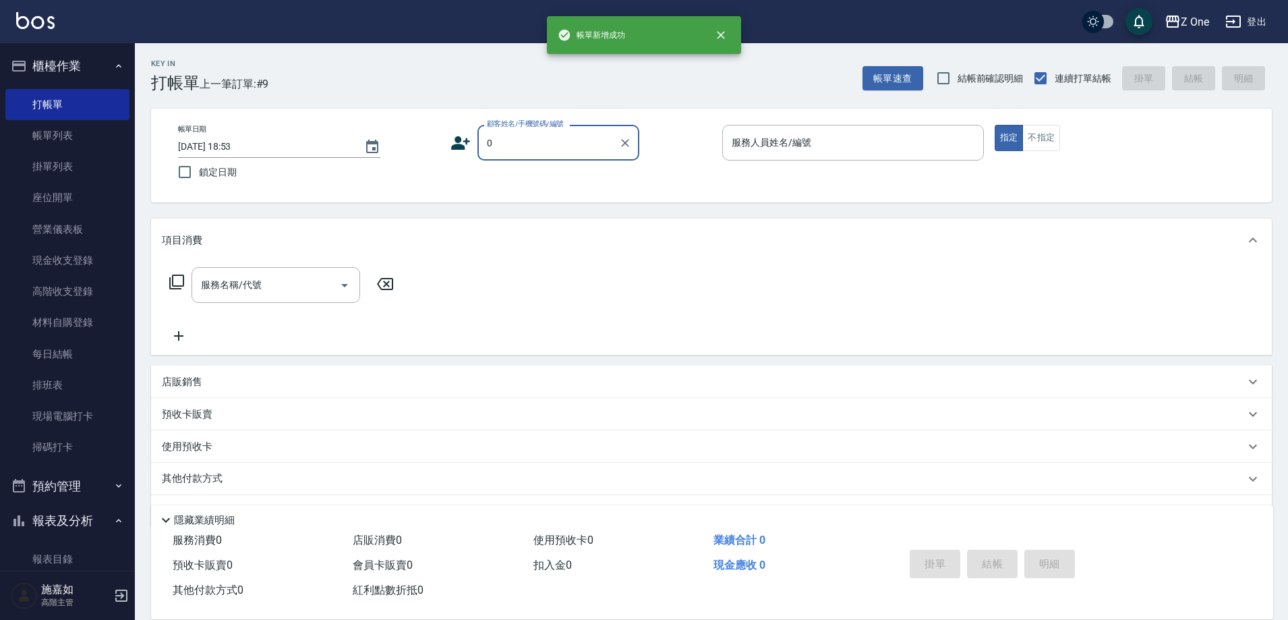
type input "新客人 姓名未設定/新客人 姓名未設定/0/0null/null"
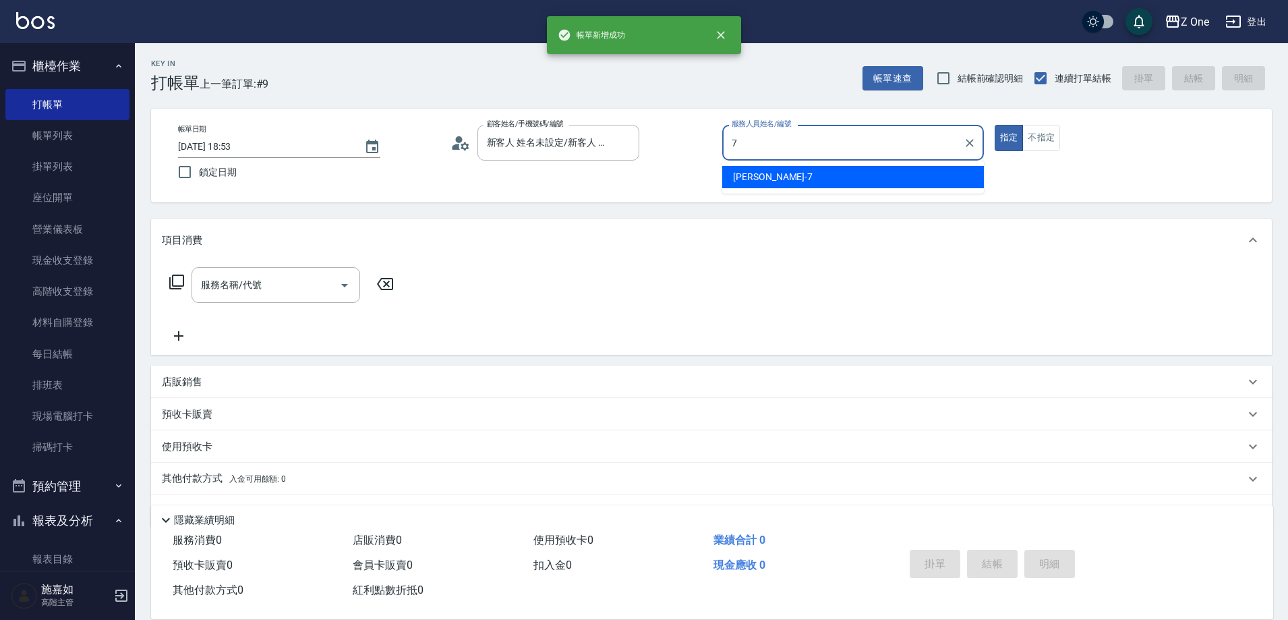
type input "[PERSON_NAME]-7"
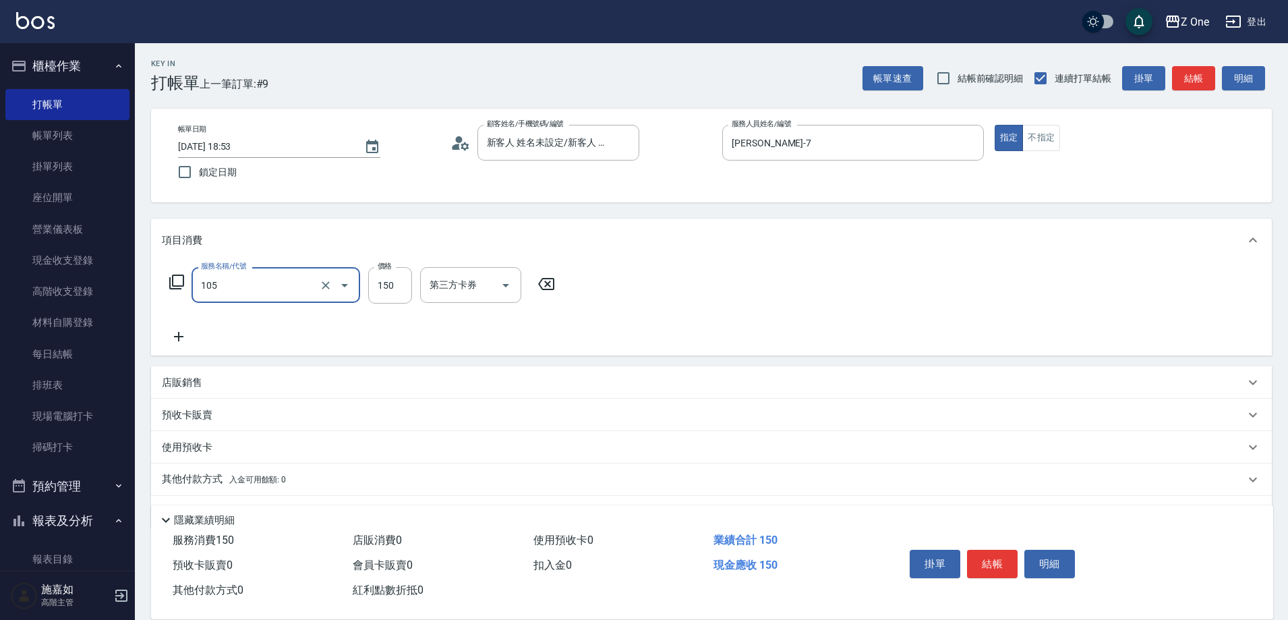
type input "洗髮$150(105)"
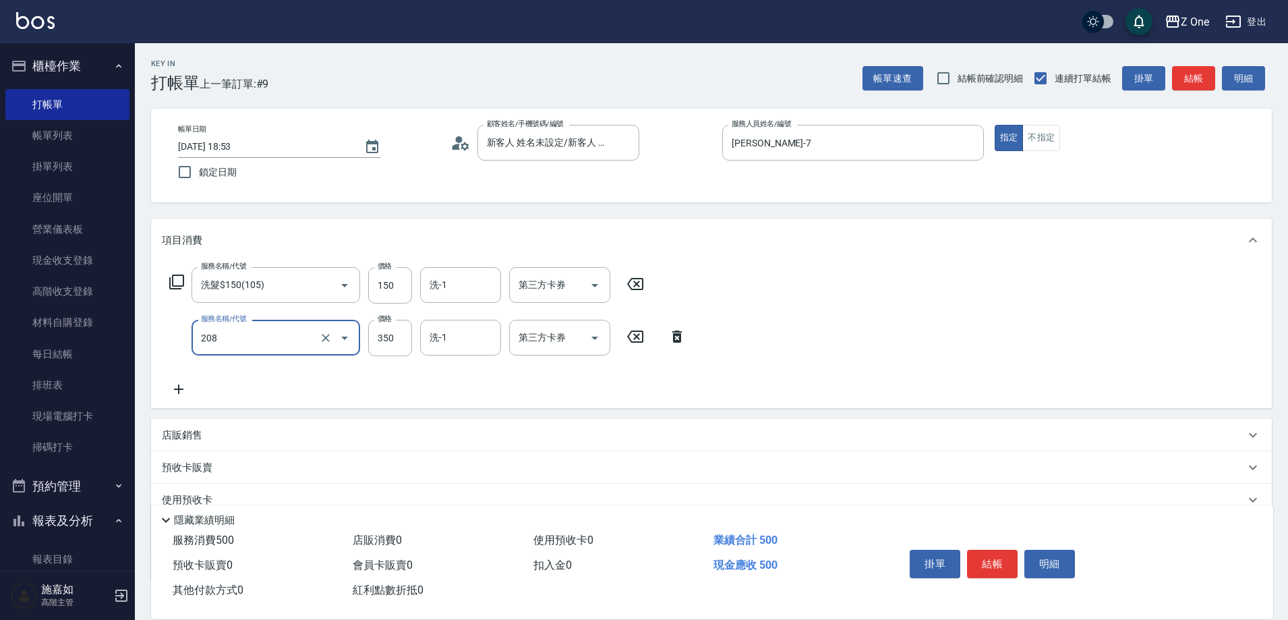
type input "剪髮$350(208)"
click at [996, 556] on button "結帳" at bounding box center [992, 564] width 51 height 28
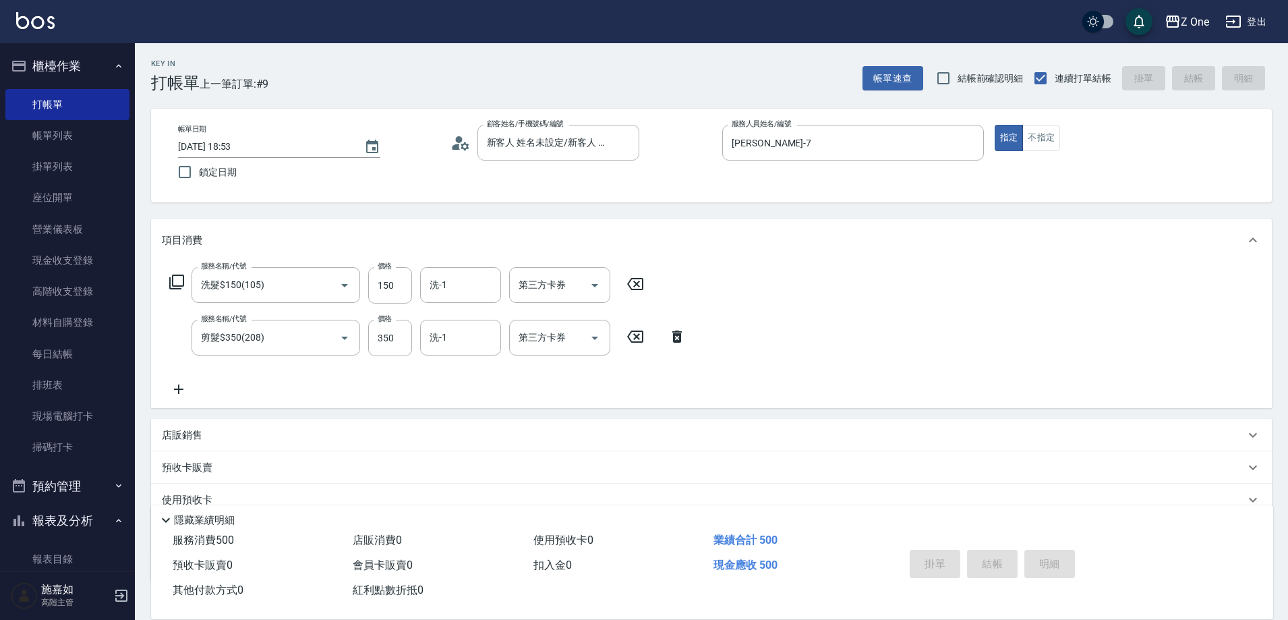
type input "[DATE] 18:54"
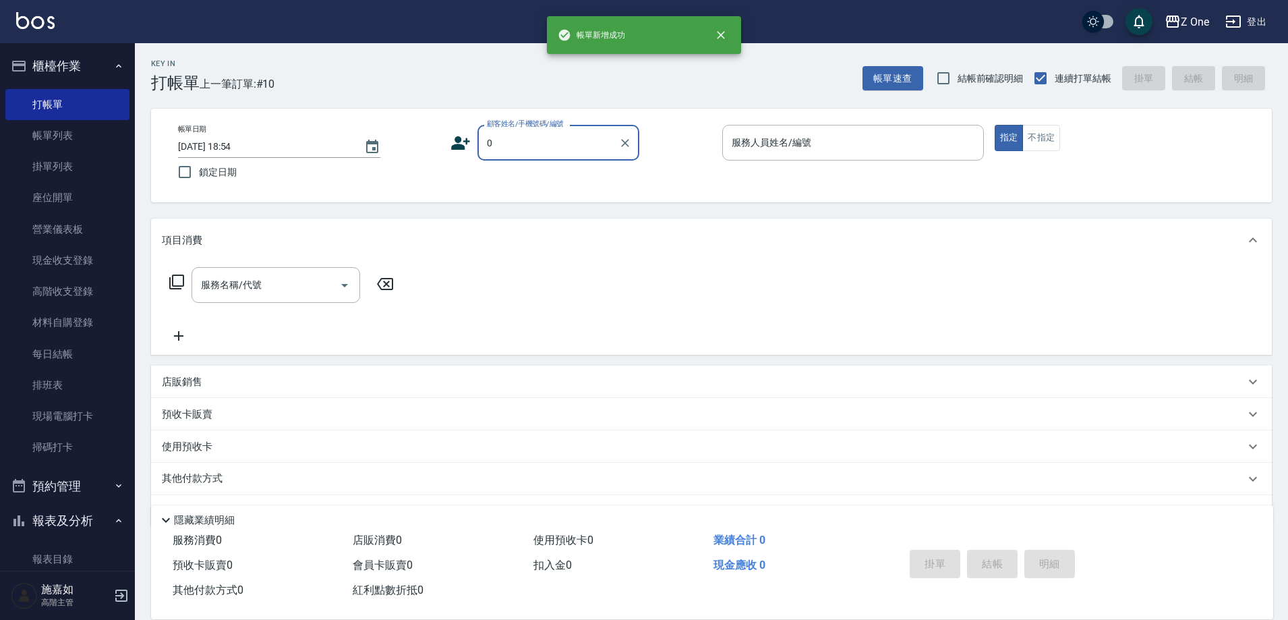
type input "新客人 姓名未設定/新客人 姓名未設定/0/0null/null"
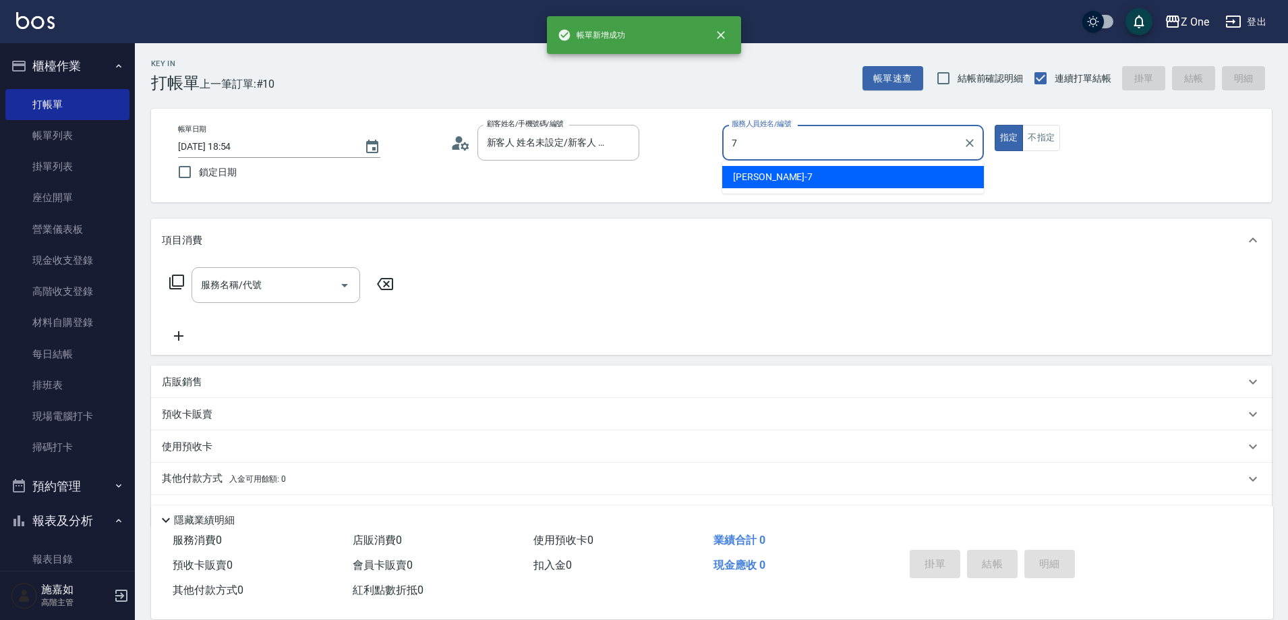
type input "[PERSON_NAME]-7"
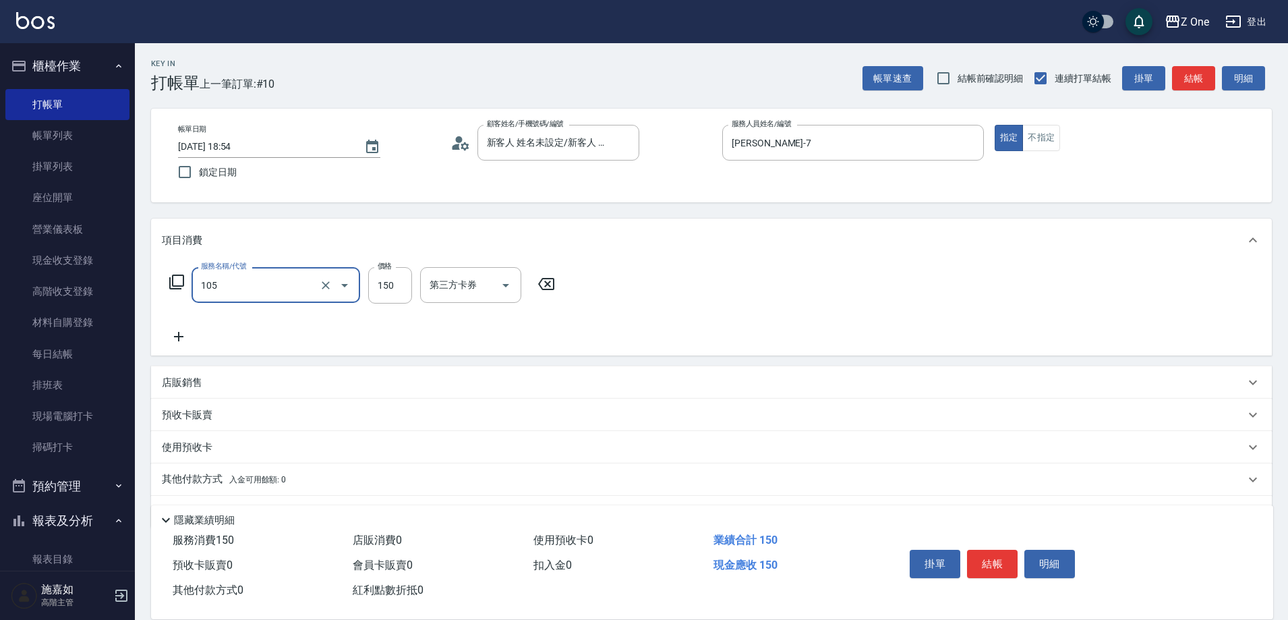
type input "洗髮$150(105)"
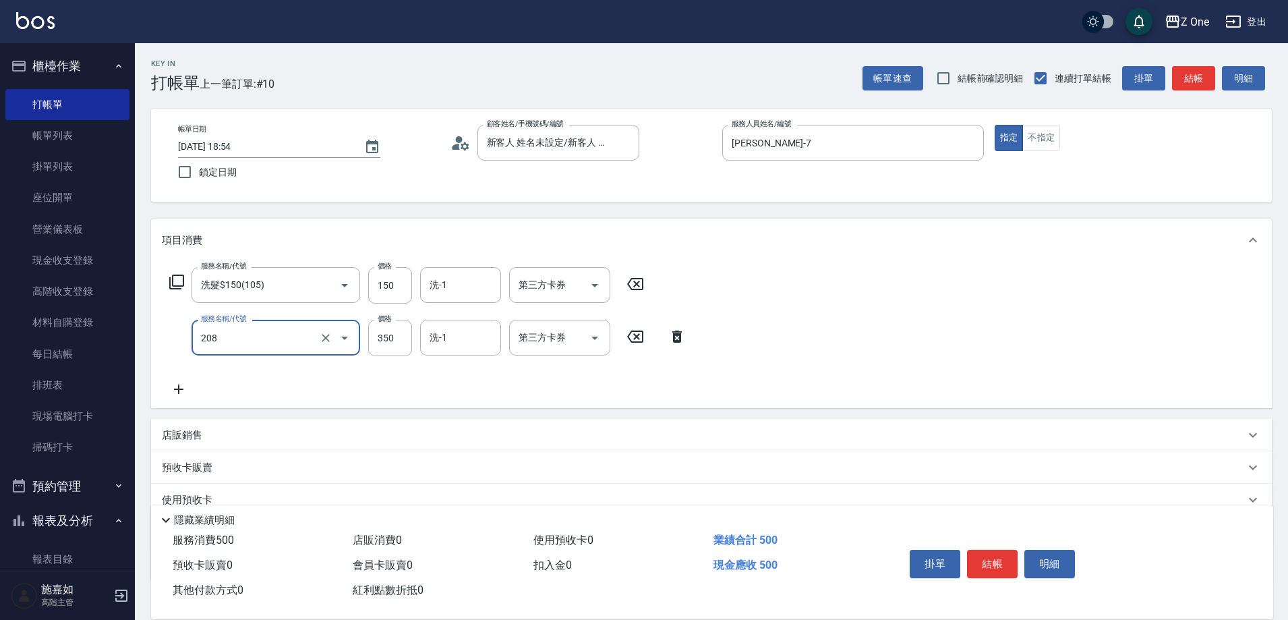
type input "剪髮$350(208)"
click at [996, 556] on button "結帳" at bounding box center [992, 564] width 51 height 28
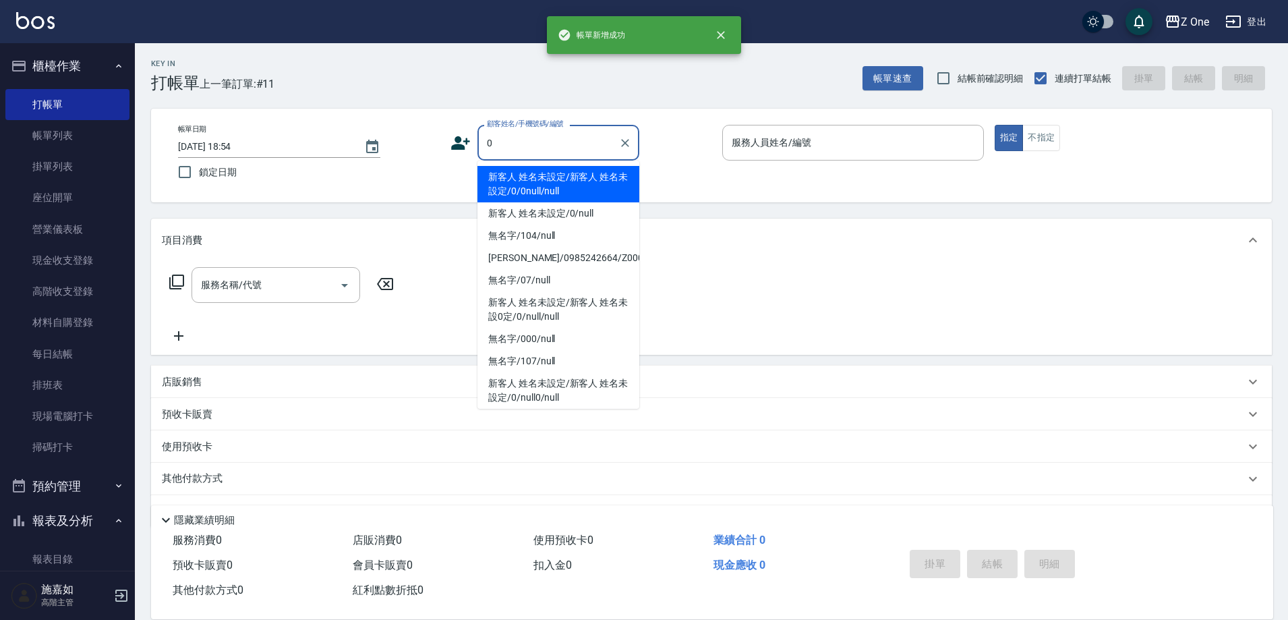
type input "新客人 姓名未設定/新客人 姓名未設定/0/0null/null"
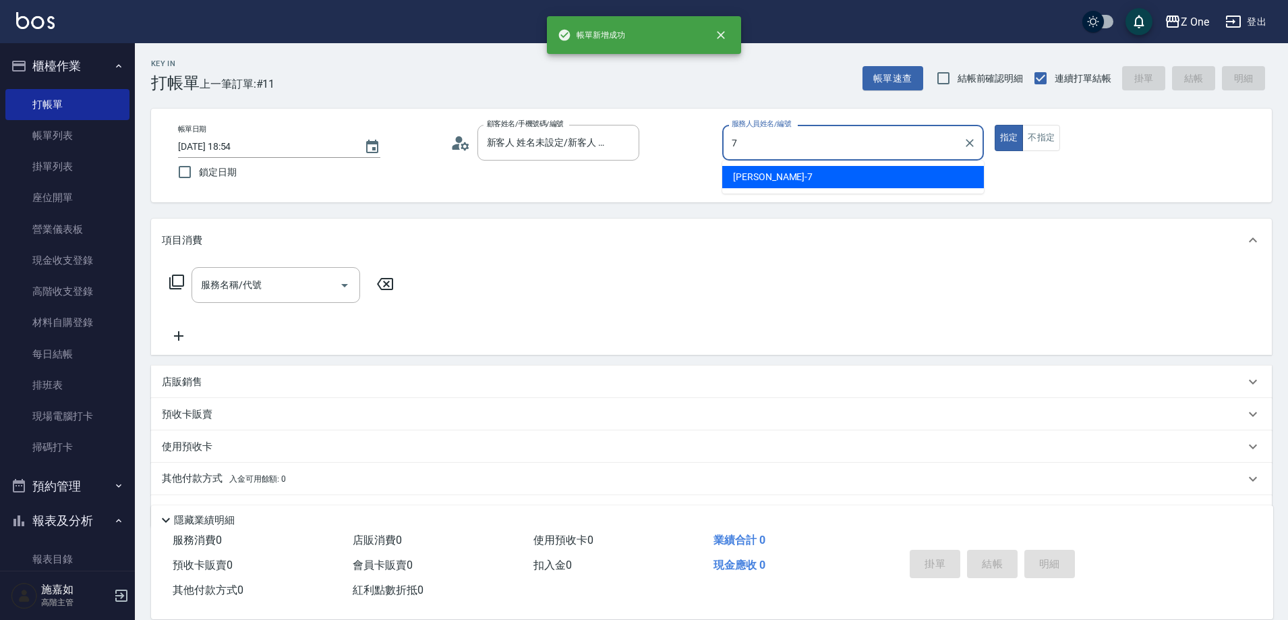
type input "[PERSON_NAME]-7"
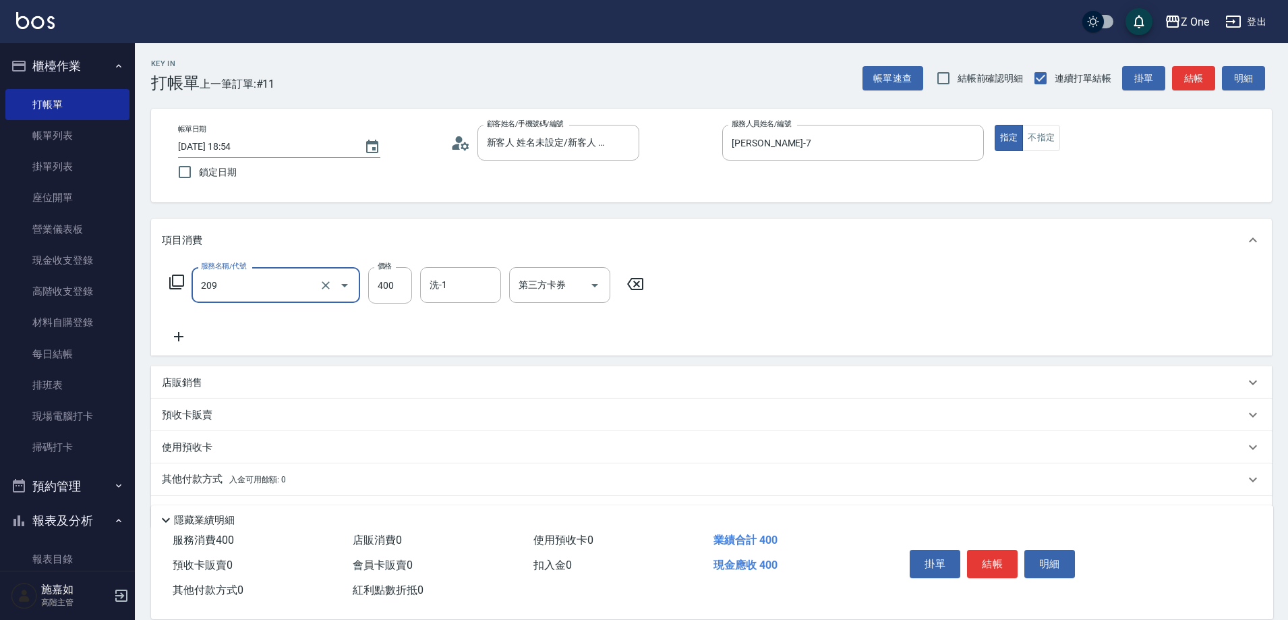
type input "剪髮$400(209)"
type input "850"
click at [993, 560] on button "結帳" at bounding box center [992, 564] width 51 height 28
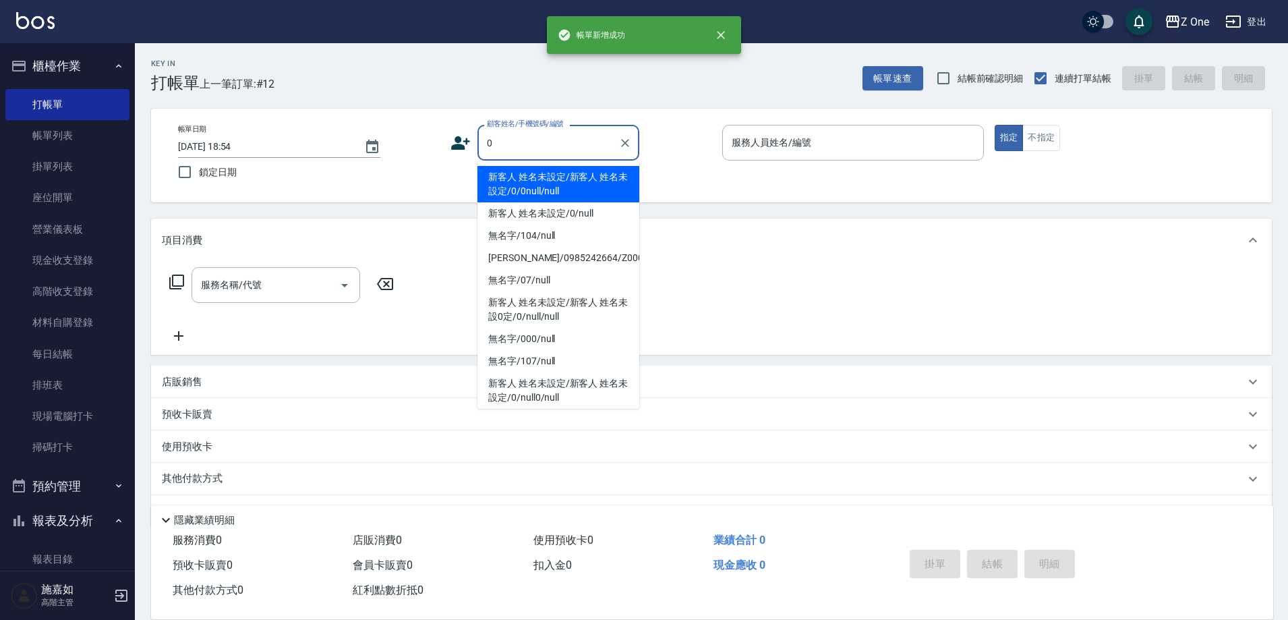
type input "新客人 姓名未設定/新客人 姓名未設定/0/0null/null"
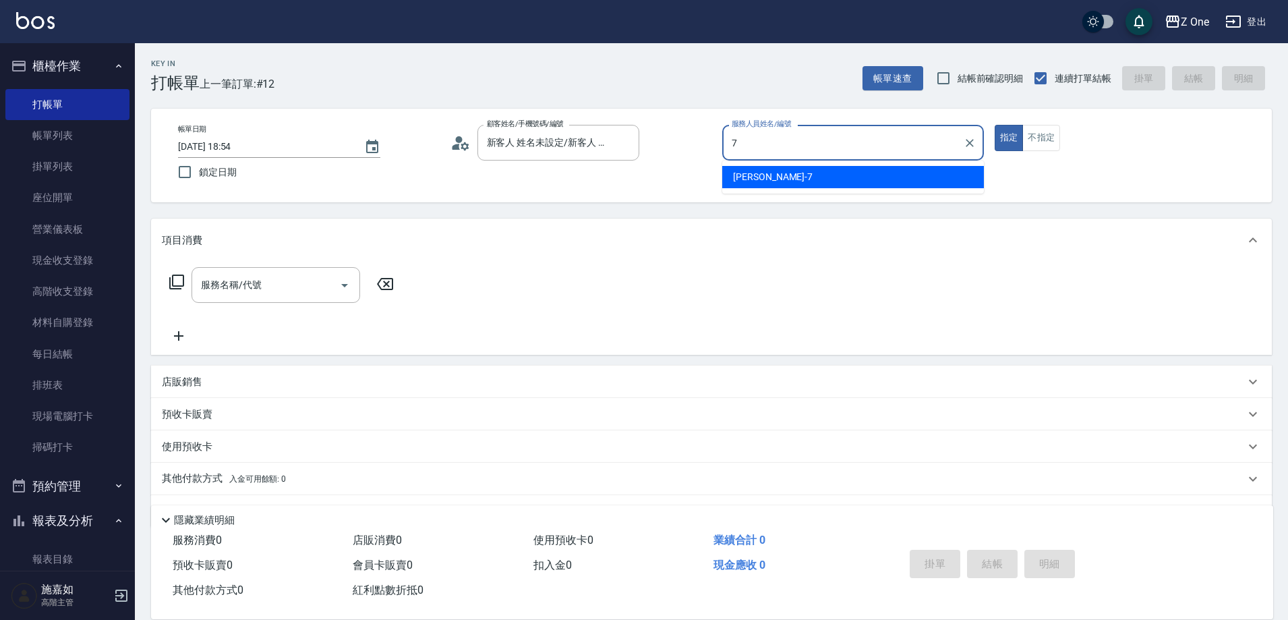
type input "[PERSON_NAME]-7"
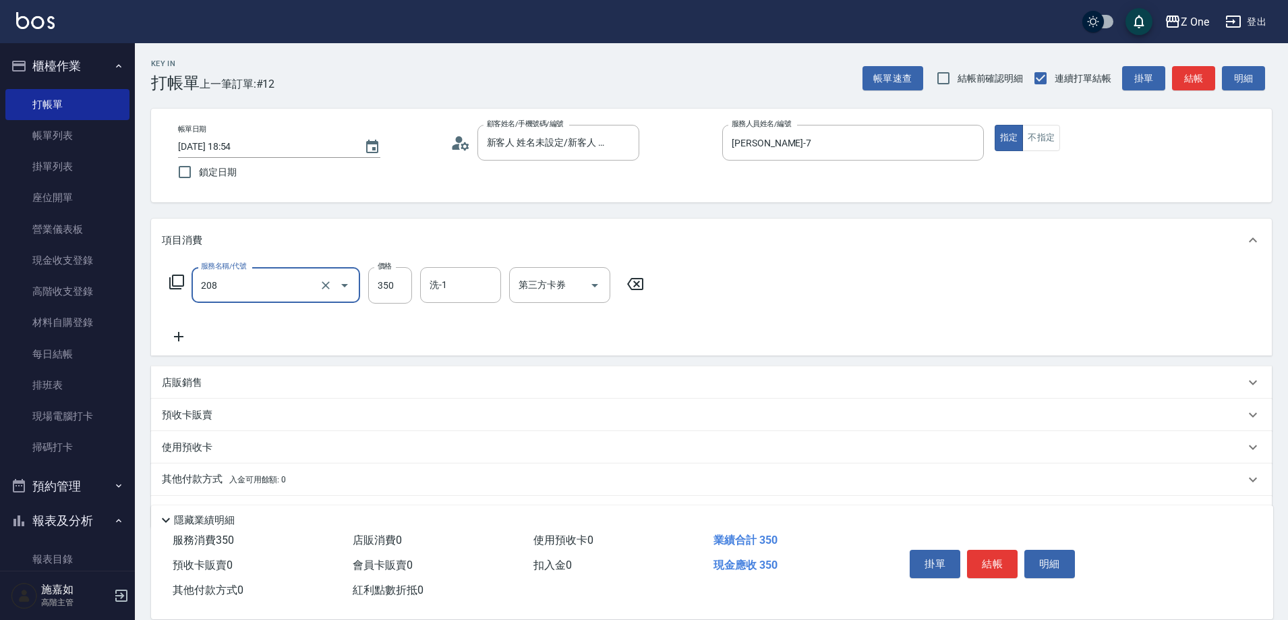
type input "剪髮$350(208)"
click at [993, 560] on button "結帳" at bounding box center [992, 564] width 51 height 28
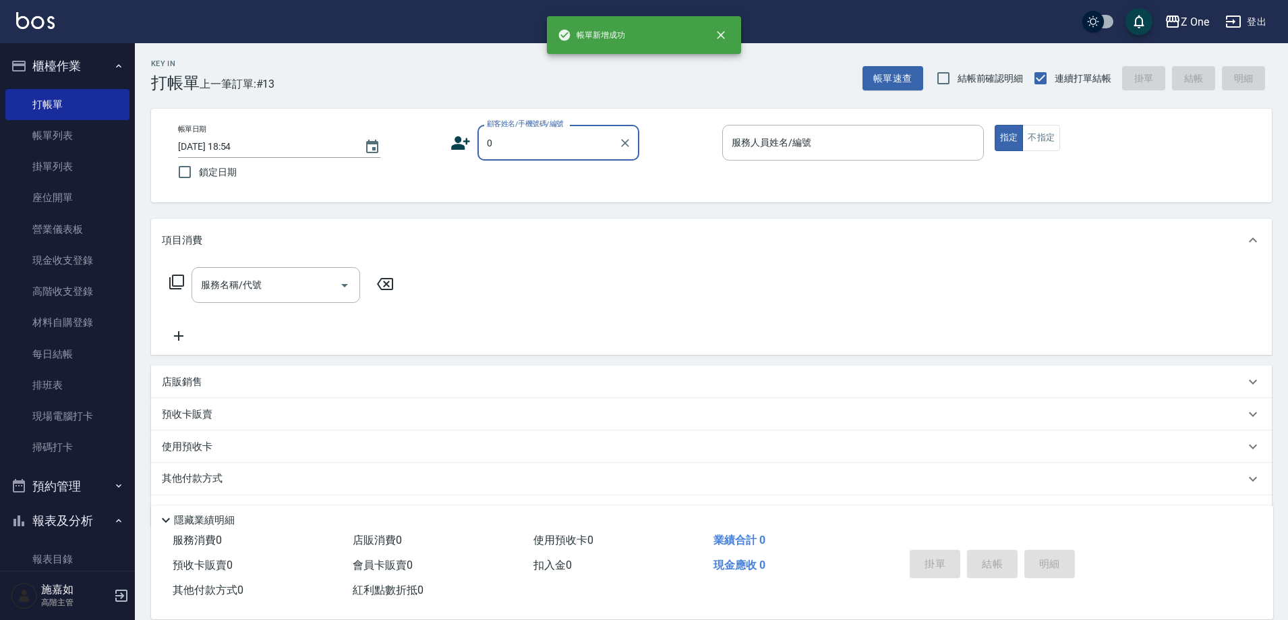
type input "新客人 姓名未設定/新客人 姓名未設定/0/0null/null"
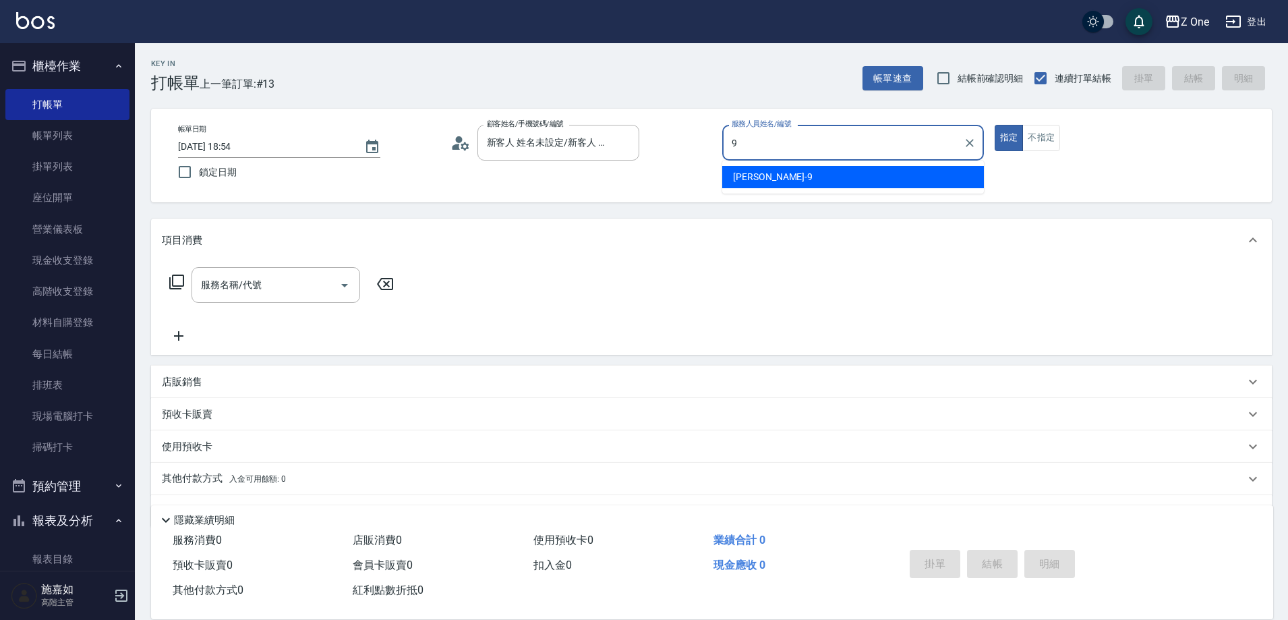
type input "[PERSON_NAME]-9"
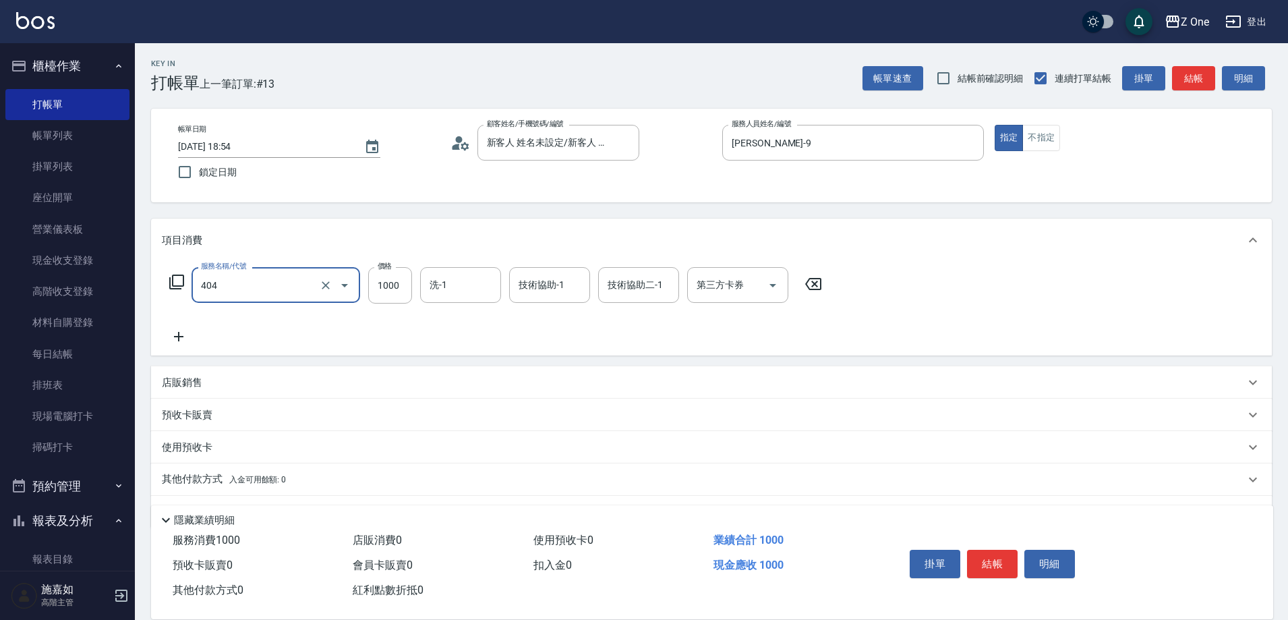
type input "染髮$1000(404)"
type input "3300"
click at [993, 560] on button "結帳" at bounding box center [992, 564] width 51 height 28
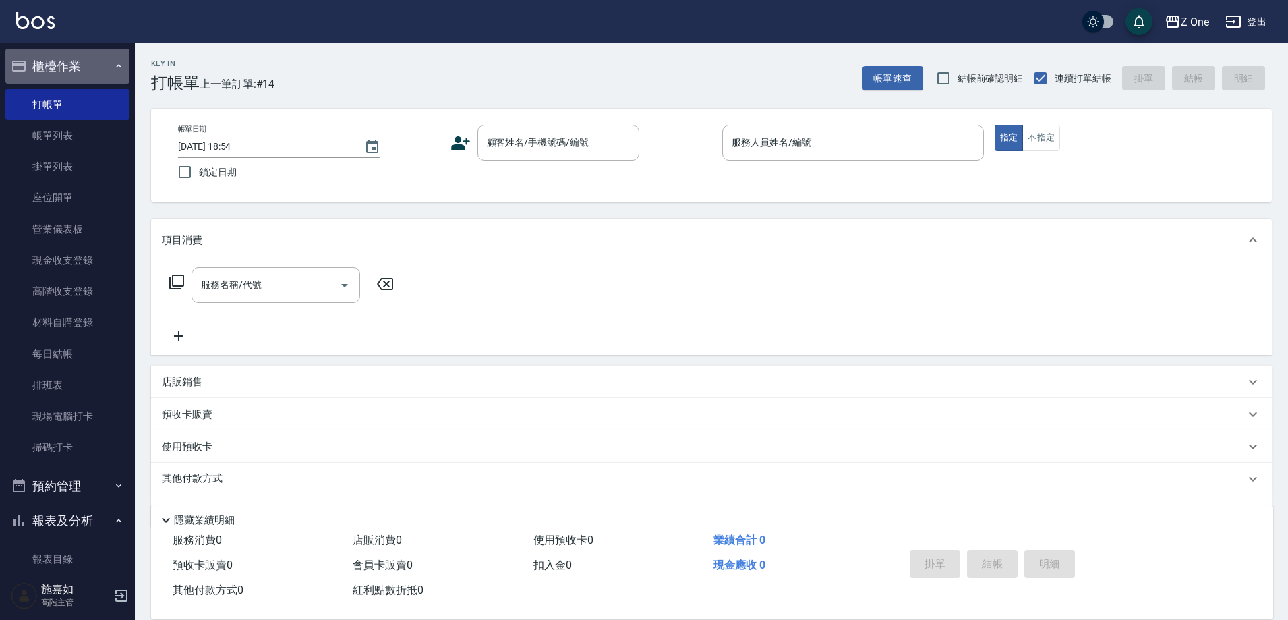
click at [105, 69] on button "櫃檯作業" at bounding box center [67, 66] width 124 height 35
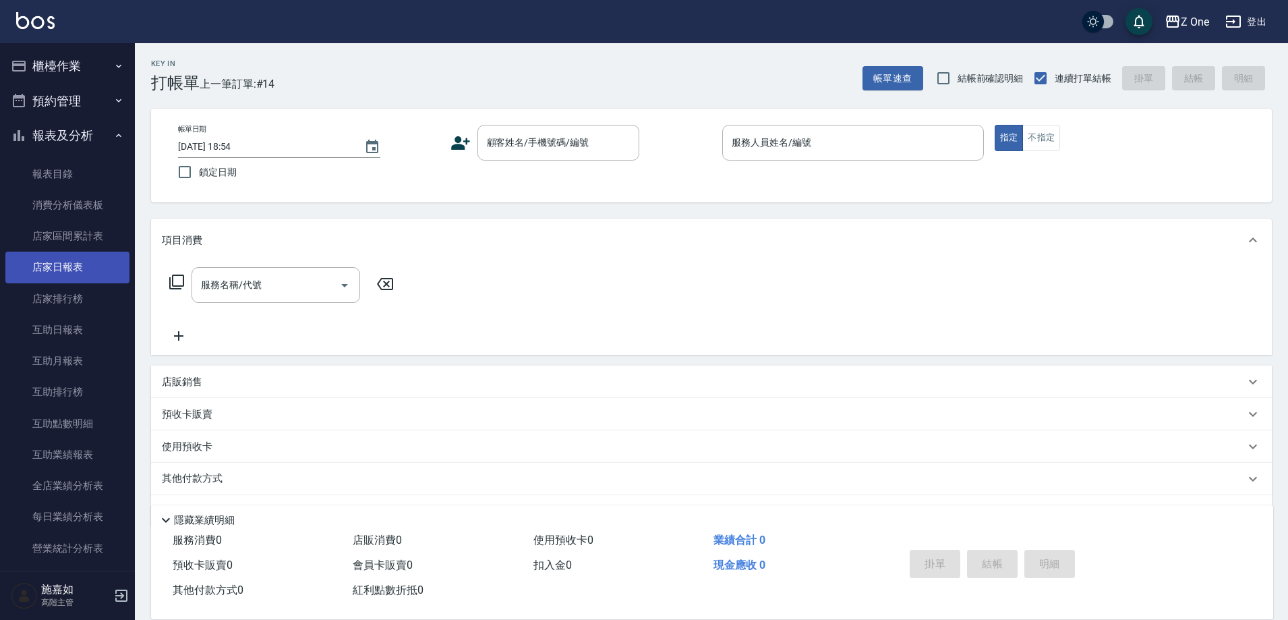
click at [103, 266] on link "店家日報表" at bounding box center [67, 267] width 124 height 31
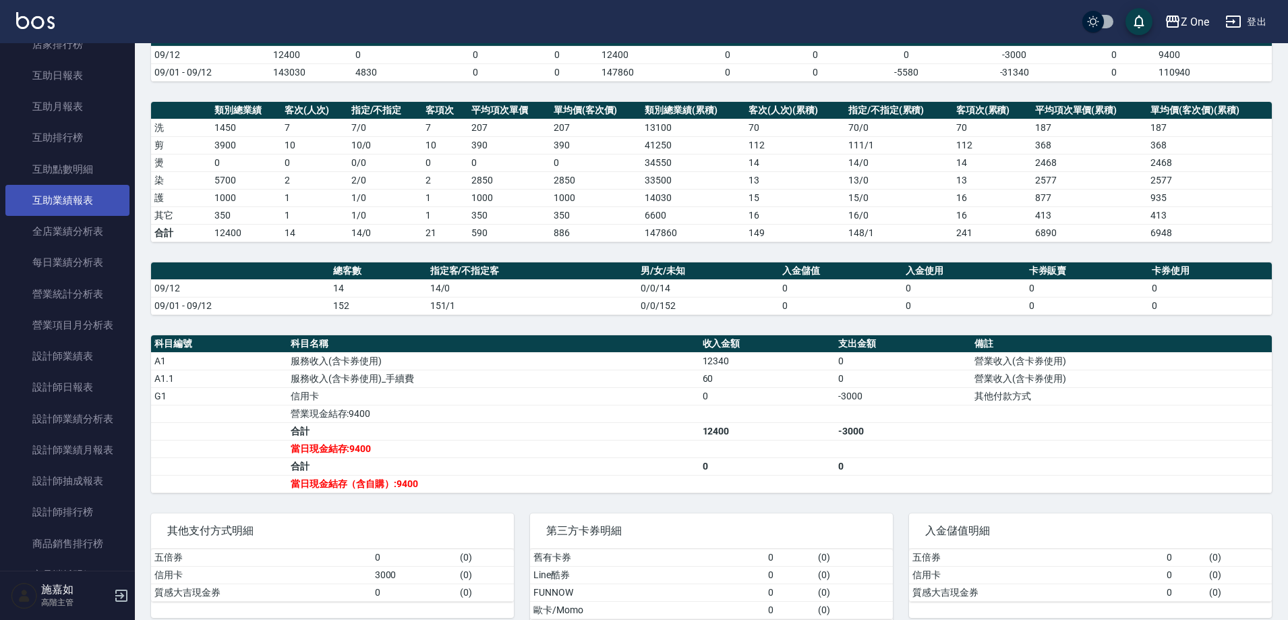
scroll to position [270, 0]
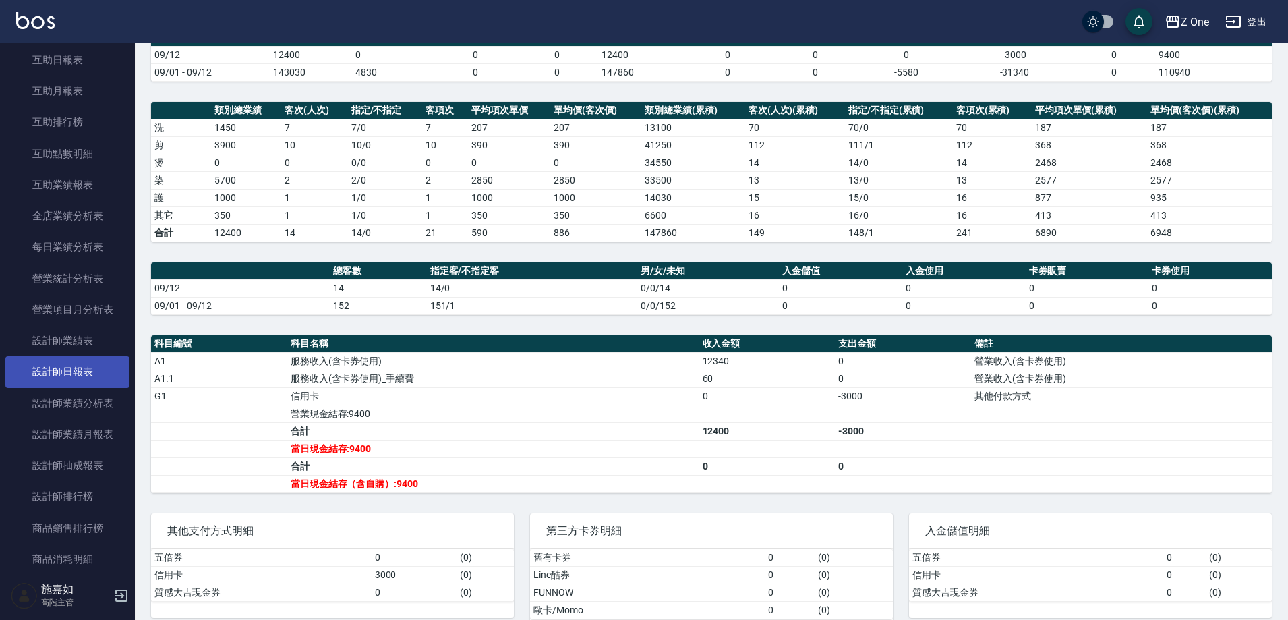
click at [84, 380] on link "設計師日報表" at bounding box center [67, 371] width 124 height 31
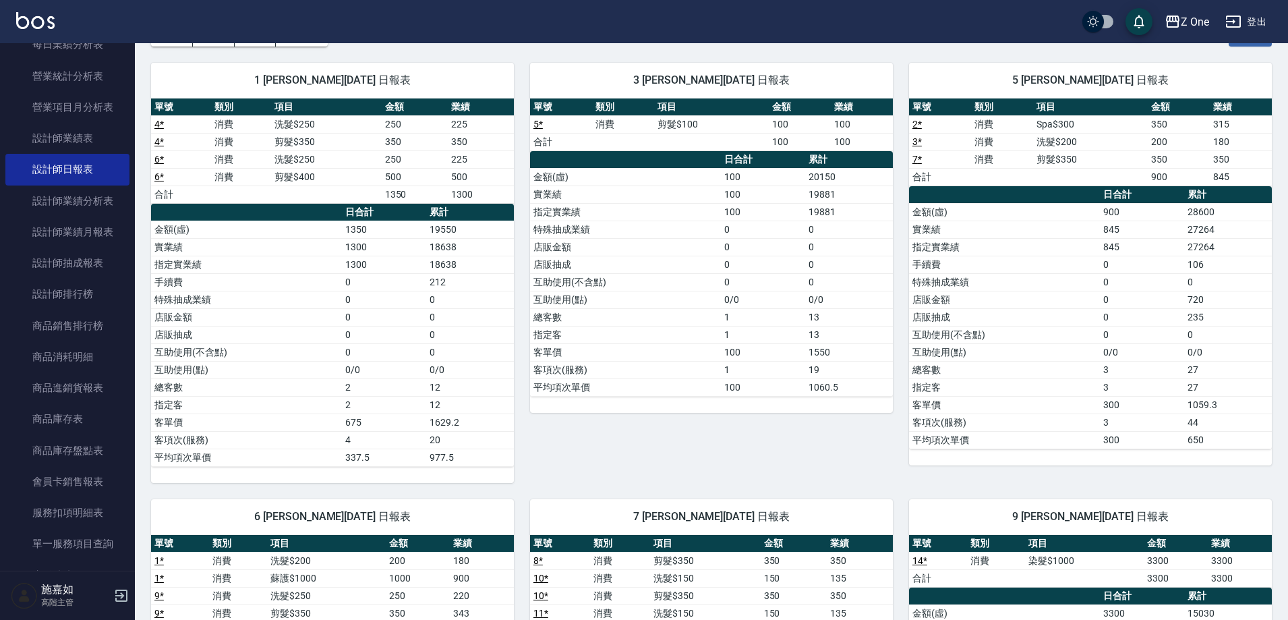
scroll to position [67, 0]
